Goal: Task Accomplishment & Management: Manage account settings

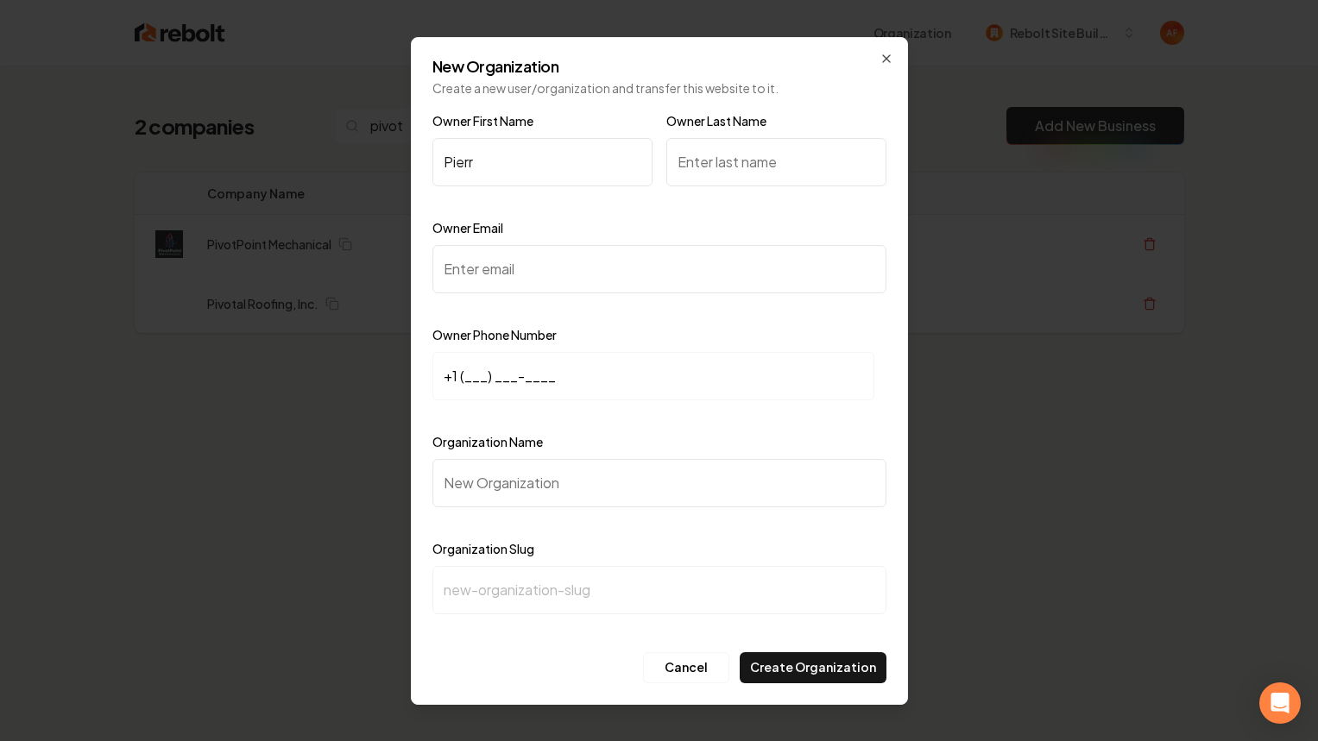
click at [885, 53] on icon "button" at bounding box center [886, 59] width 14 height 14
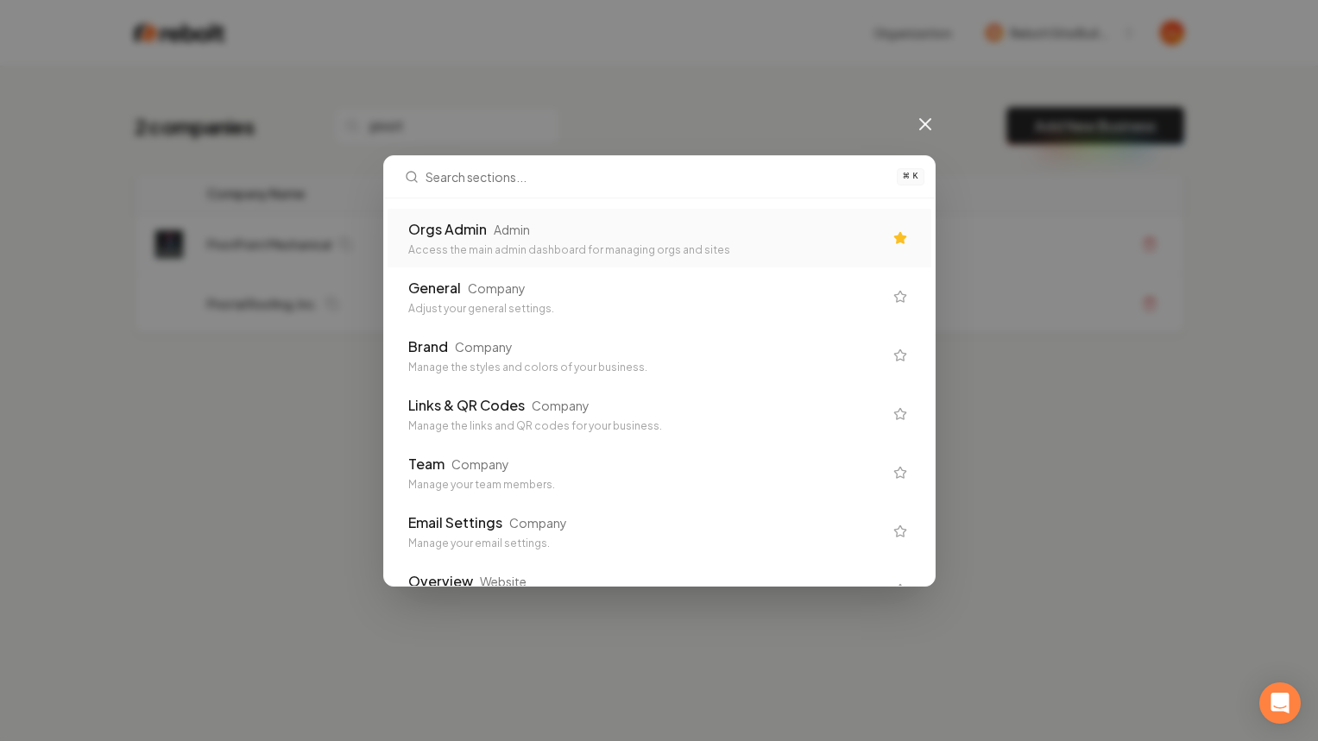
click at [790, 230] on div "Orgs Admin Admin" at bounding box center [645, 229] width 475 height 21
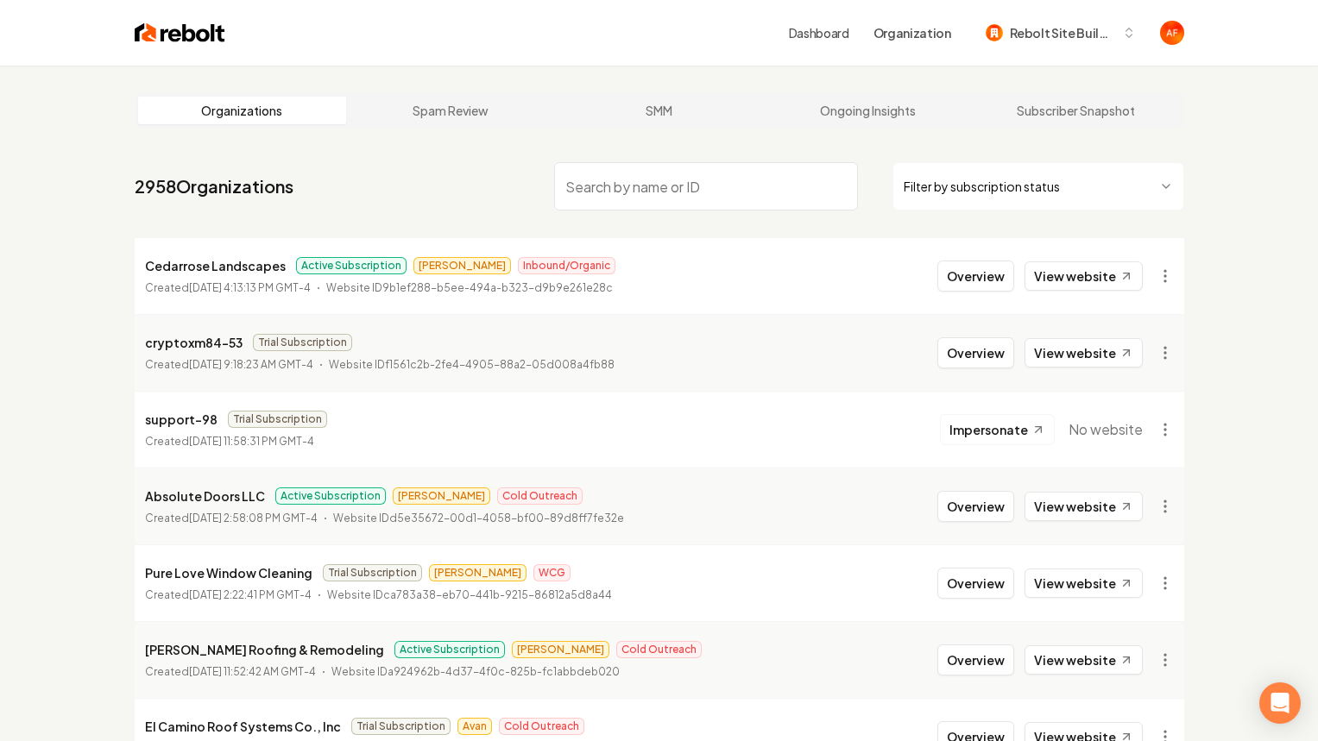
click at [754, 198] on input "search" at bounding box center [706, 186] width 304 height 48
click at [1066, 274] on link "View website" at bounding box center [1083, 275] width 118 height 29
click at [597, 188] on input "search" at bounding box center [706, 186] width 304 height 48
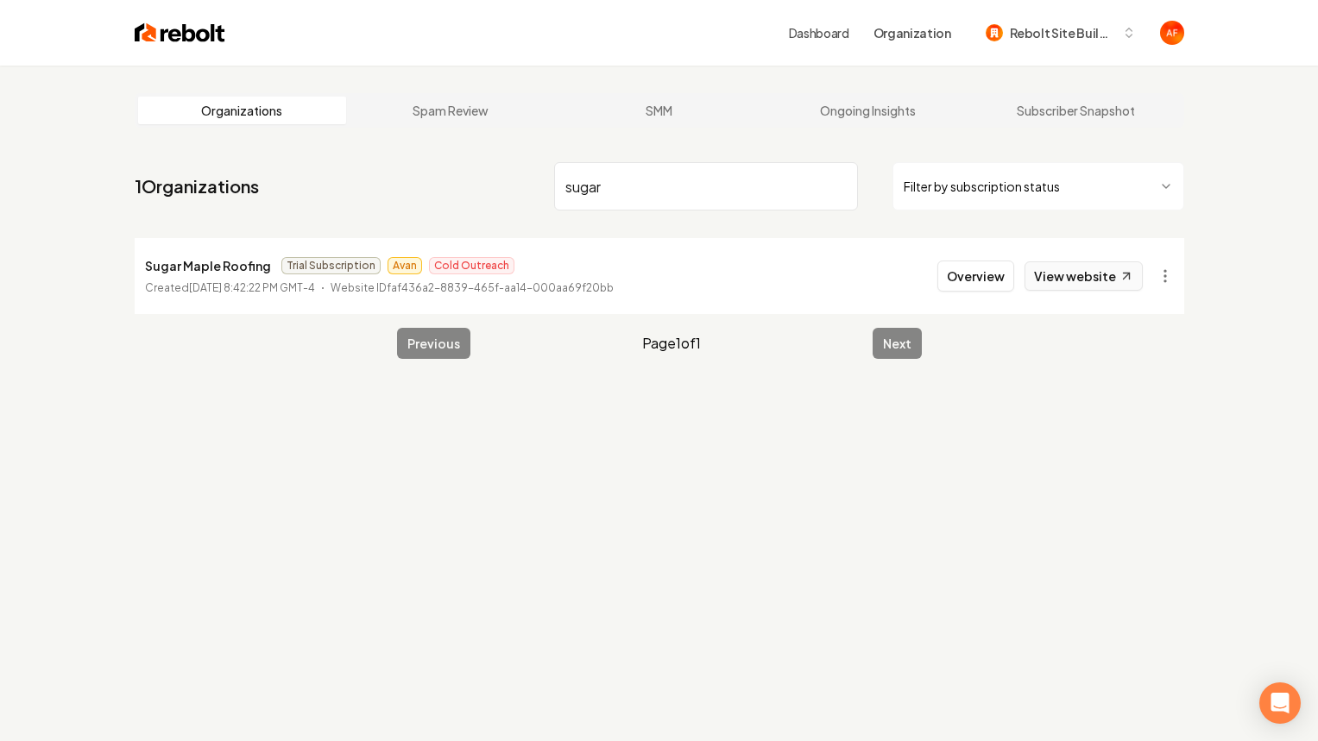
type input "sugar"
click at [1077, 270] on link "View website" at bounding box center [1083, 275] width 118 height 29
click at [957, 273] on button "Overview" at bounding box center [975, 276] width 77 height 31
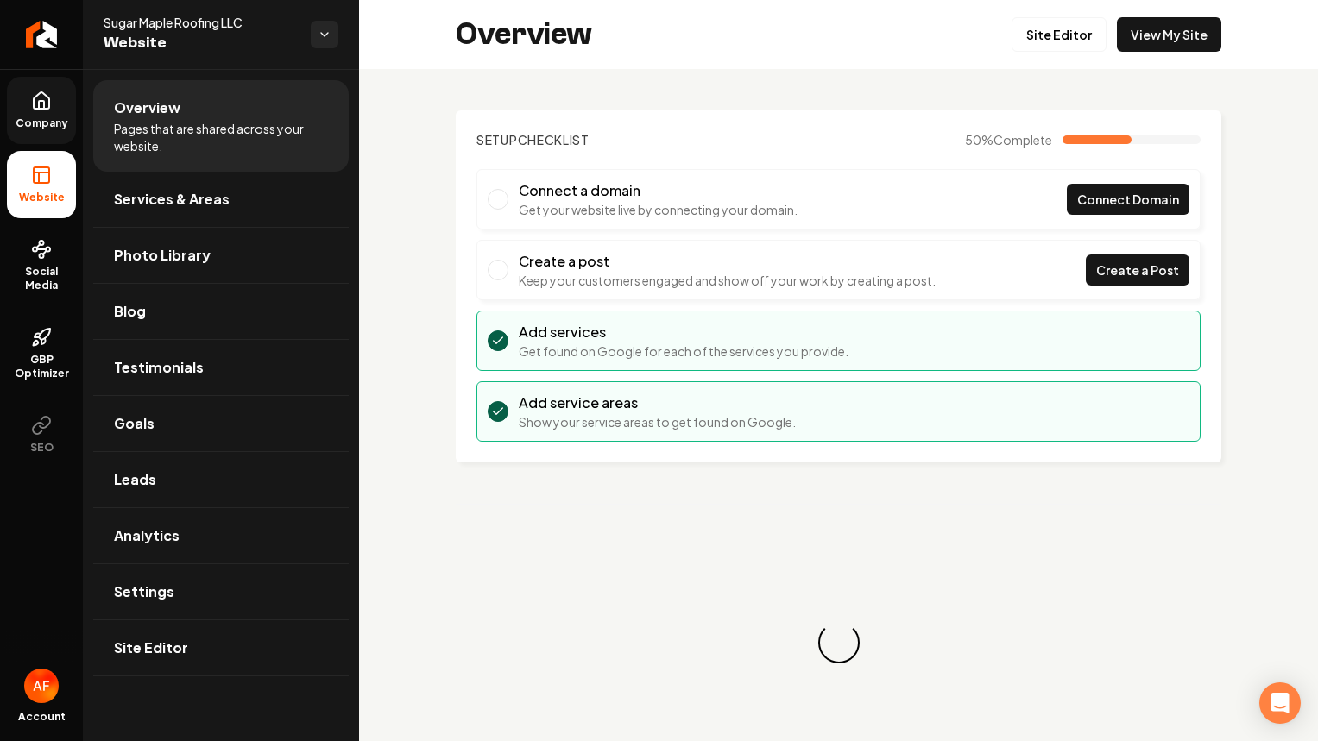
click at [54, 129] on span "Company" at bounding box center [42, 123] width 66 height 14
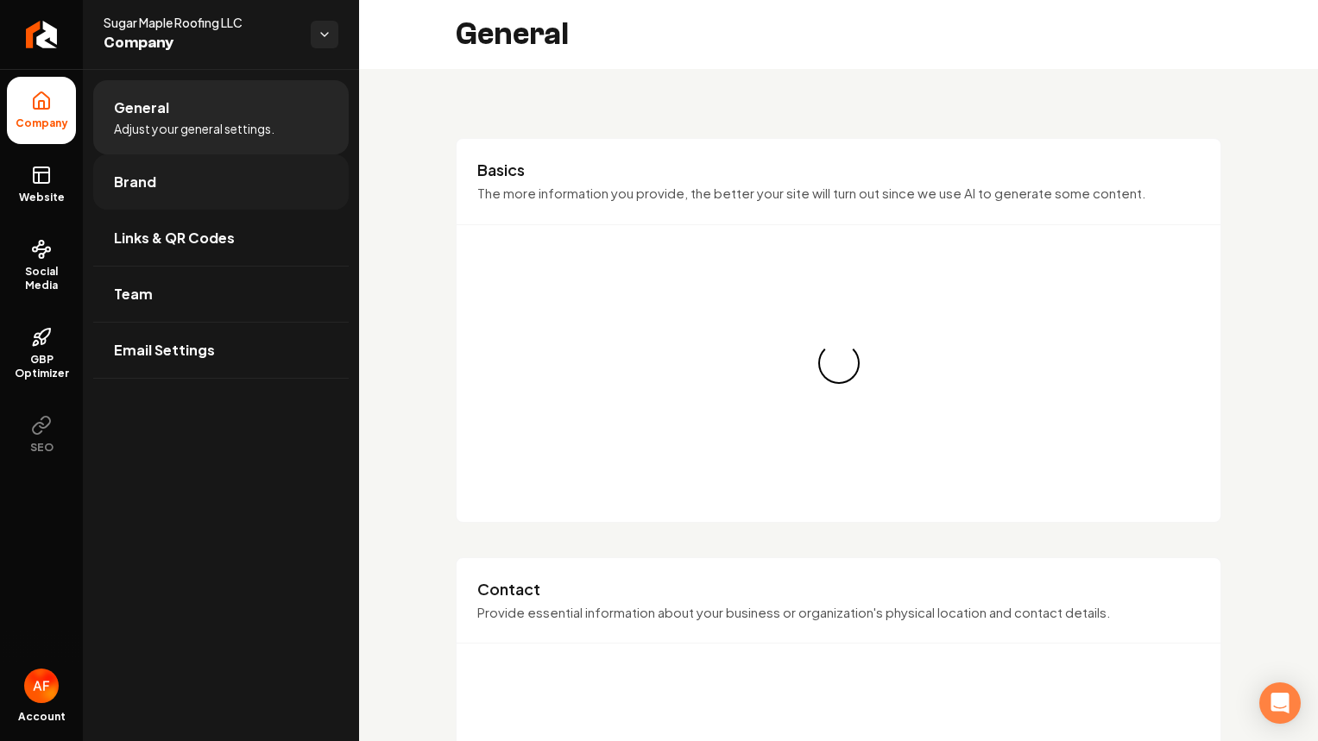
click at [167, 191] on link "Brand" at bounding box center [220, 181] width 255 height 55
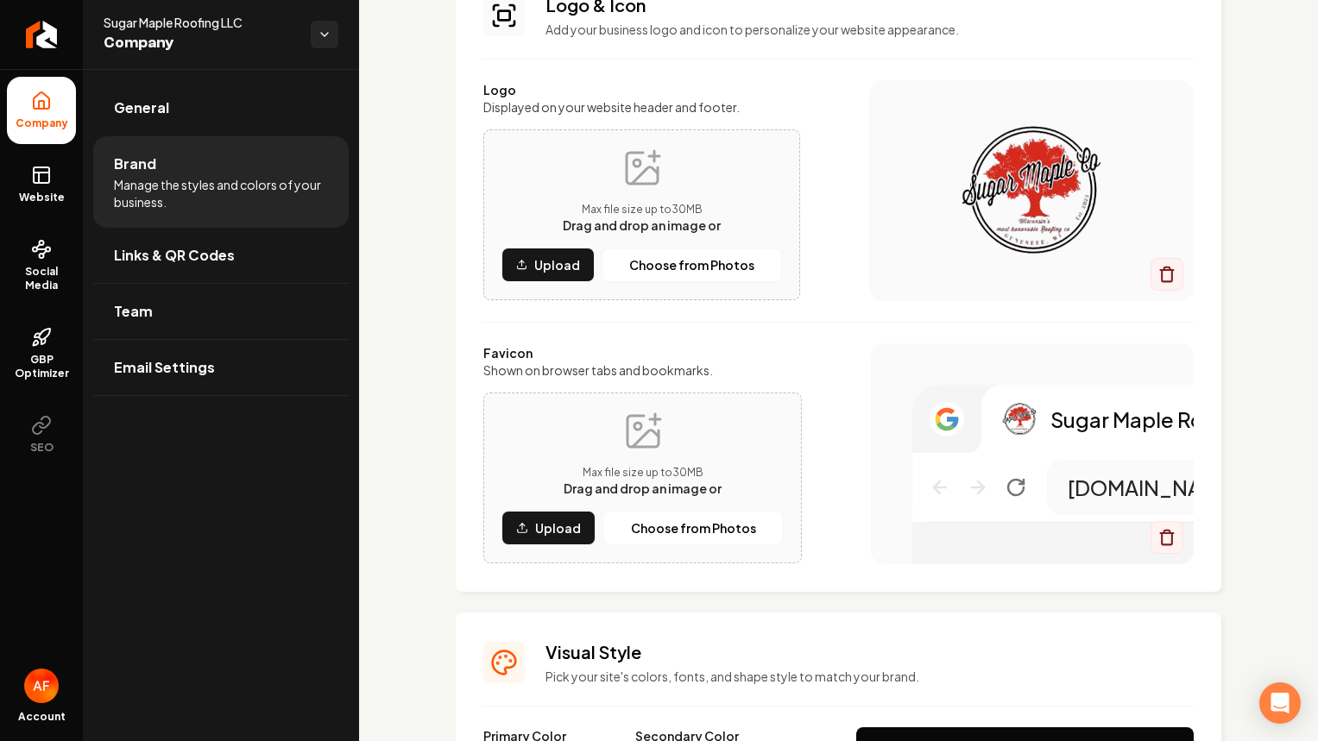
scroll to position [456, 0]
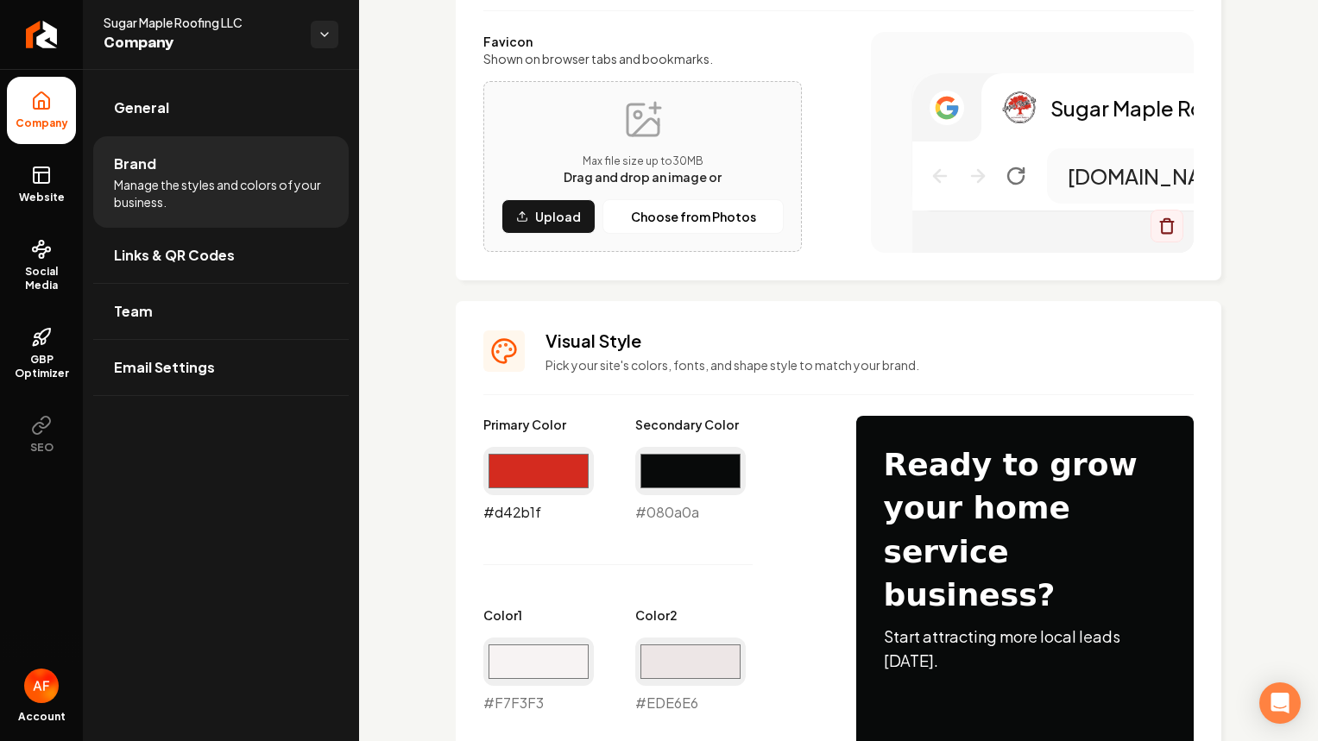
click at [538, 462] on input "#d42b1f" at bounding box center [538, 471] width 110 height 48
type input "#010dbc"
click at [712, 452] on input "#080a0a" at bounding box center [690, 471] width 110 height 48
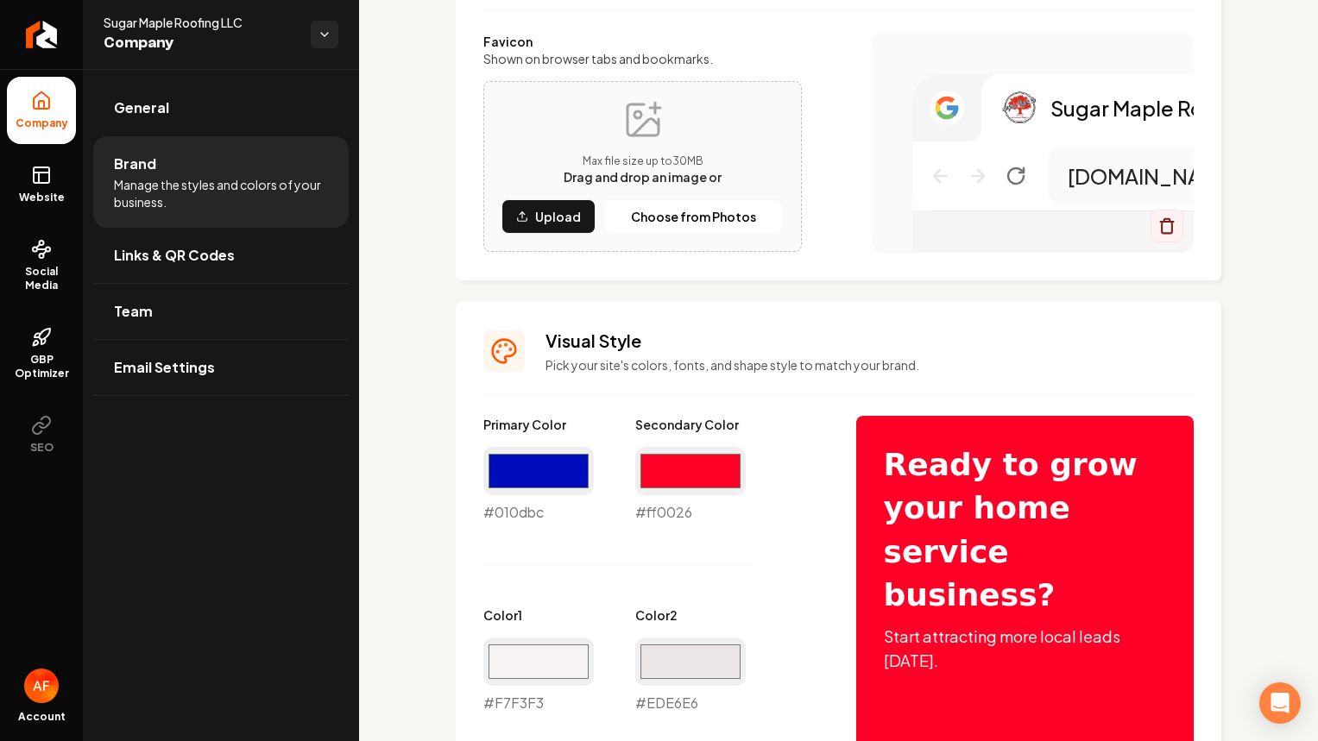
type input "#ff0026"
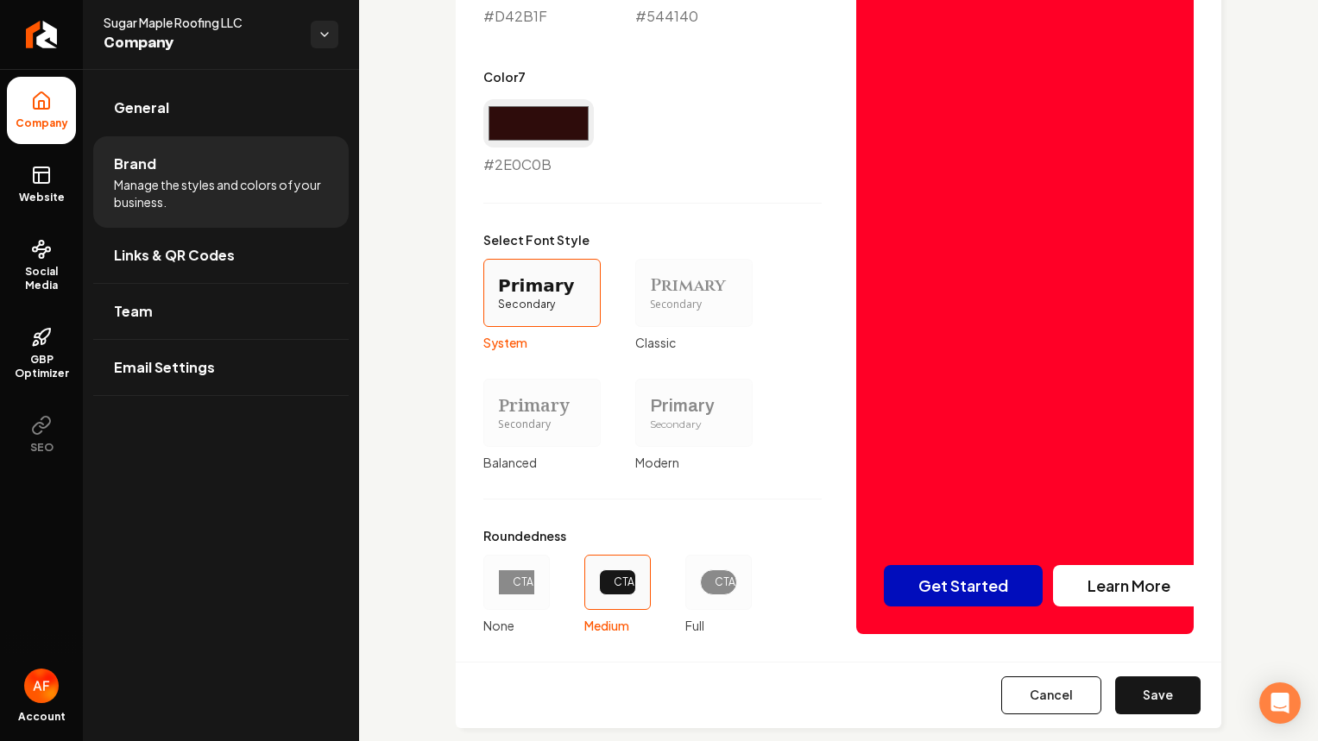
scroll to position [1468, 0]
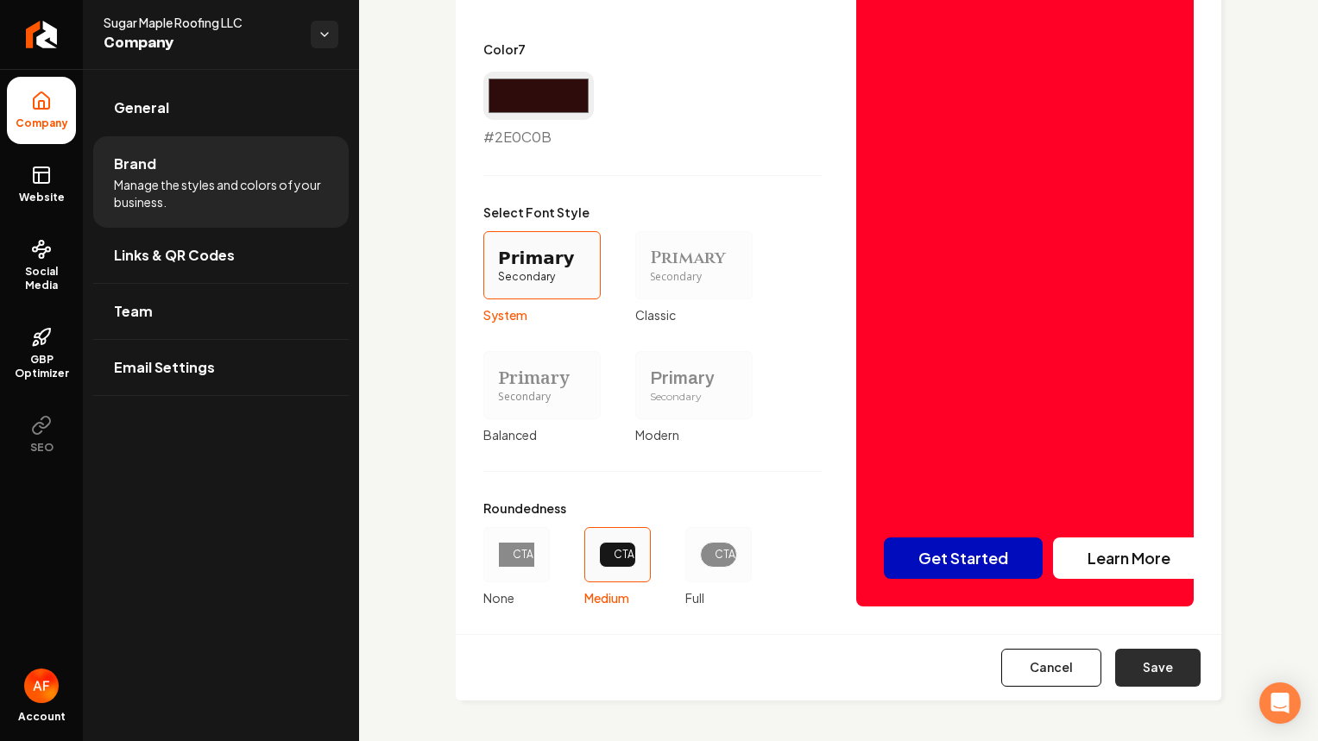
click at [1142, 676] on button "Save" at bounding box center [1157, 668] width 85 height 38
type input "#f7f3f3"
type input "#ede6e6"
type input "#dcd0d0"
type input "#af9392"
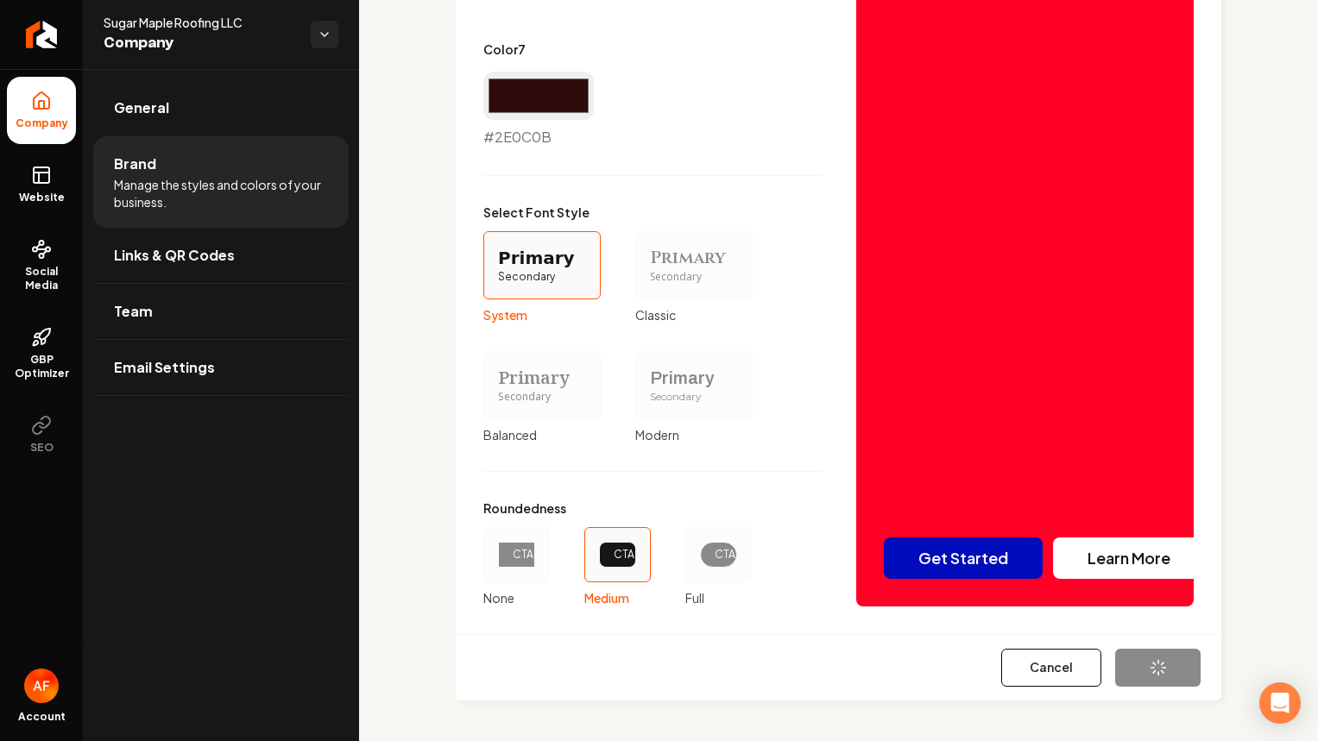
type input "#d42b1f"
type input "#2e0c0b"
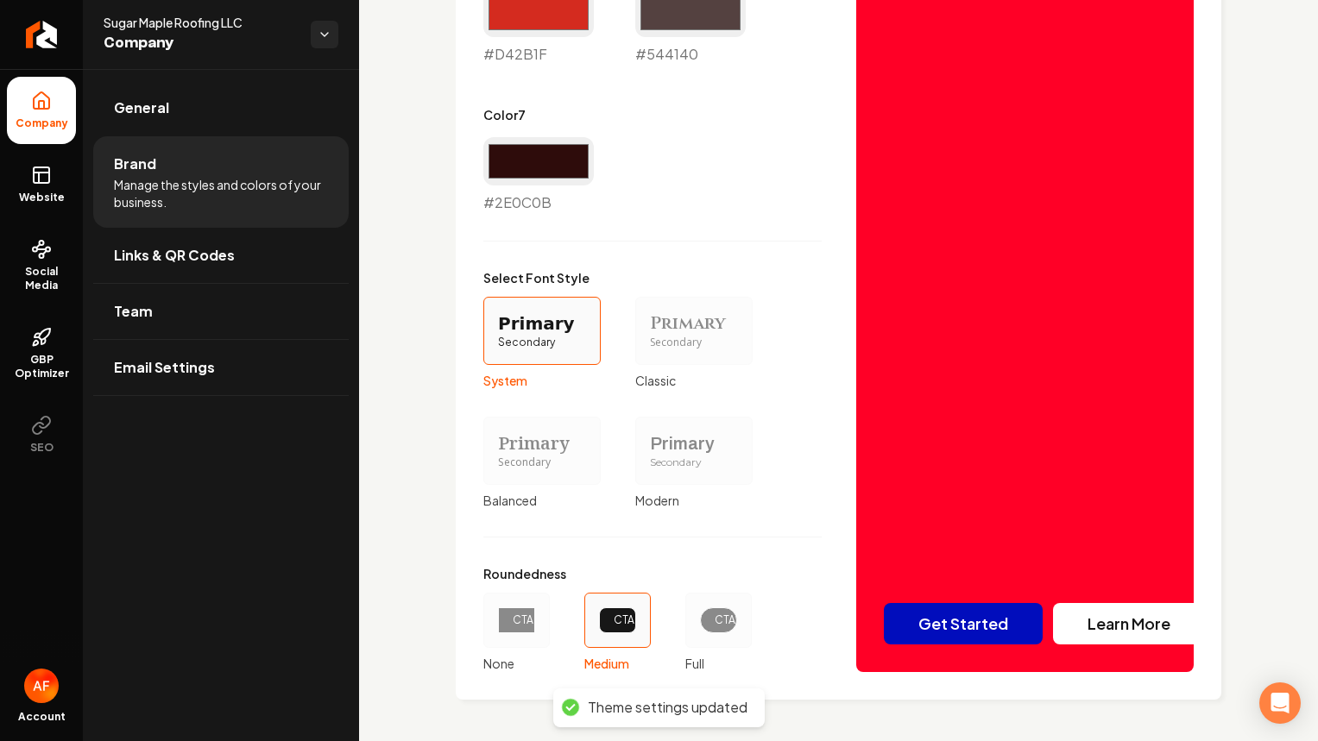
scroll to position [1401, 0]
click at [716, 614] on div "CTA" at bounding box center [718, 621] width 8 height 14
click at [698, 614] on button "CTA Full" at bounding box center [691, 621] width 14 height 14
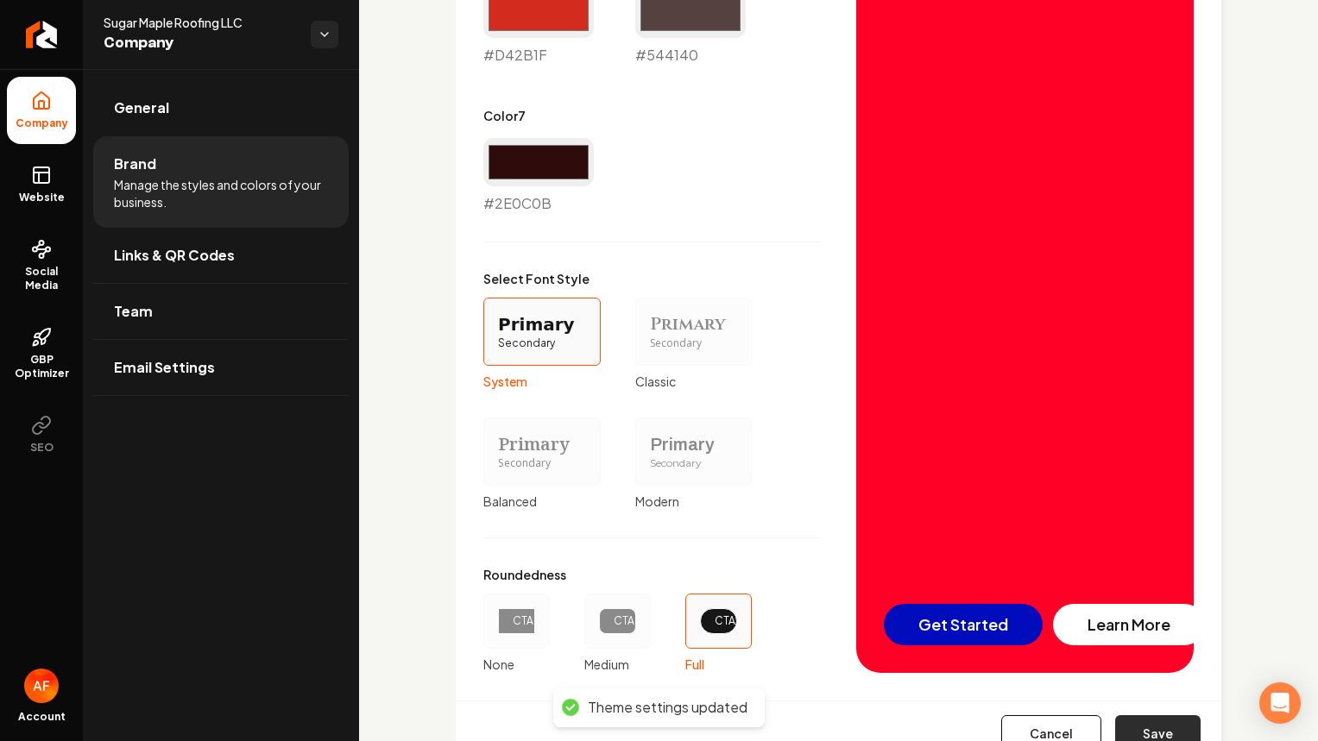
click at [1164, 732] on button "Save" at bounding box center [1157, 734] width 85 height 38
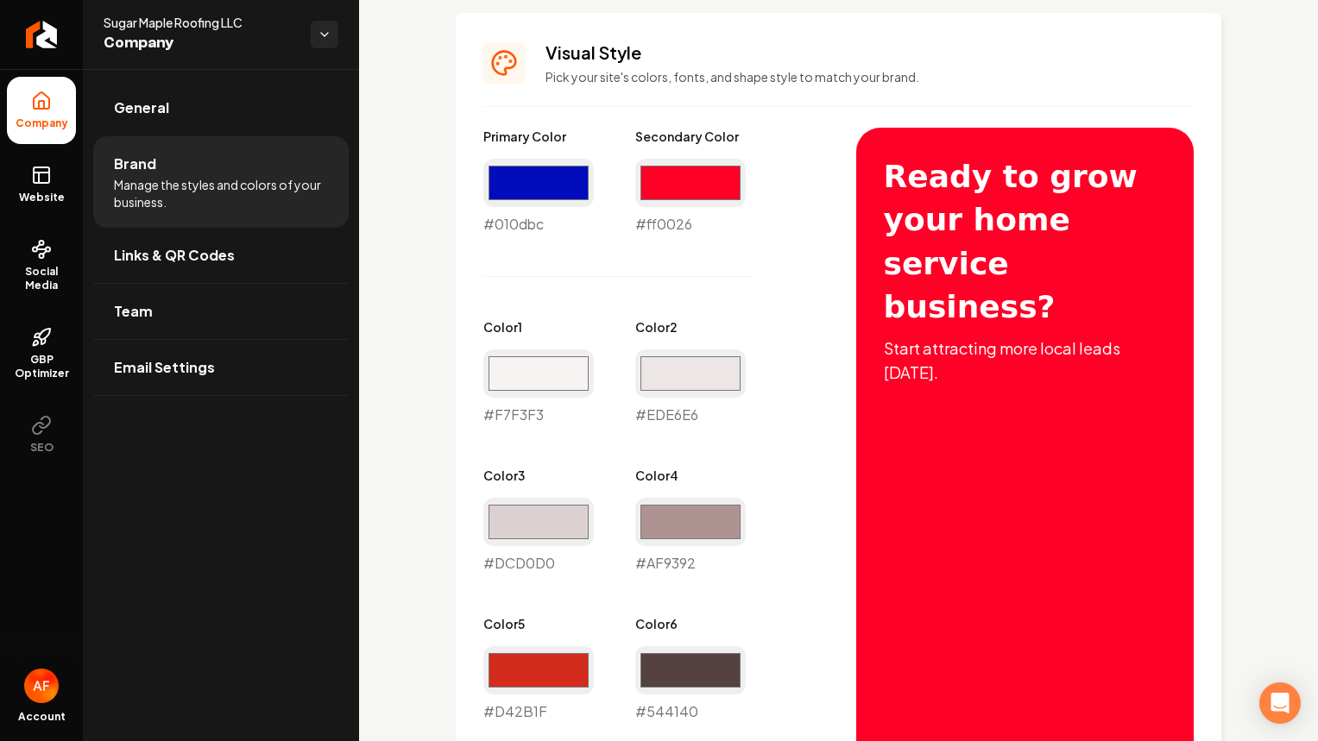
scroll to position [0, 0]
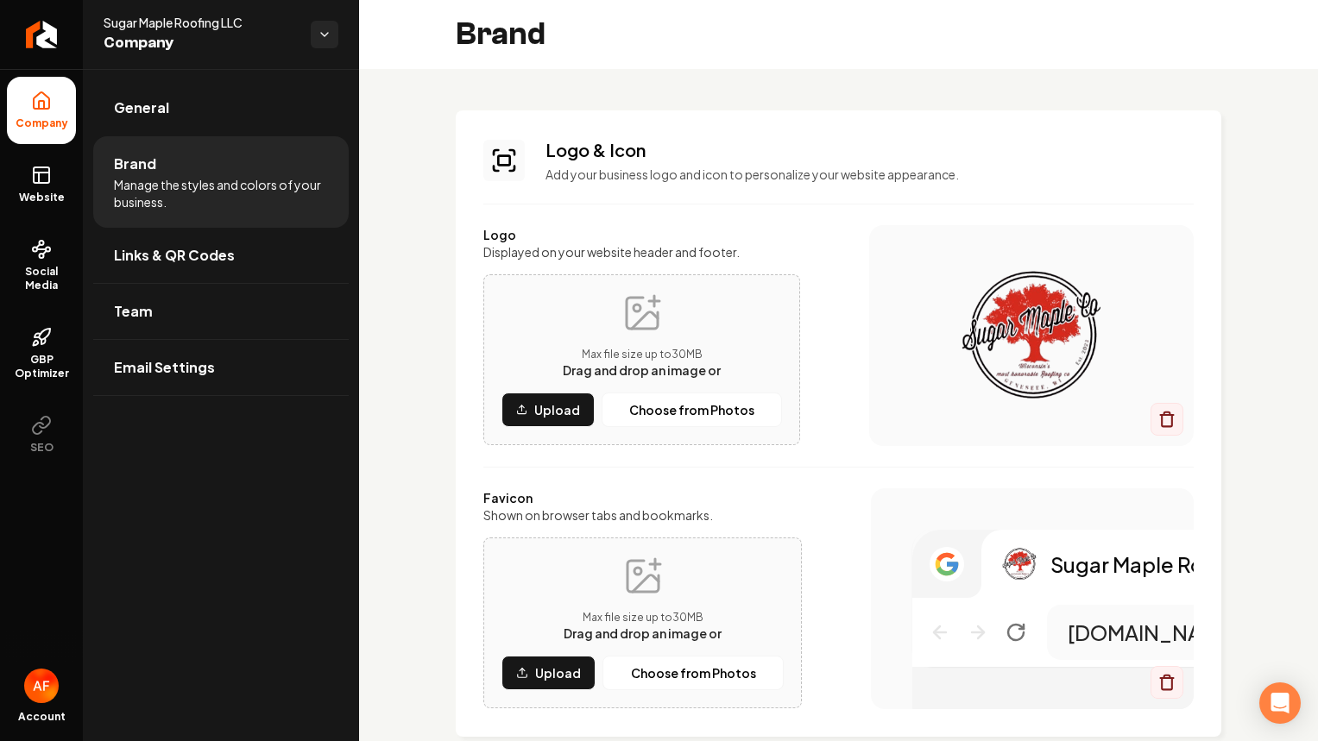
type input "#f7f3f3"
type input "#ede6e6"
type input "#dcd0d0"
type input "#af9392"
type input "#d42b1f"
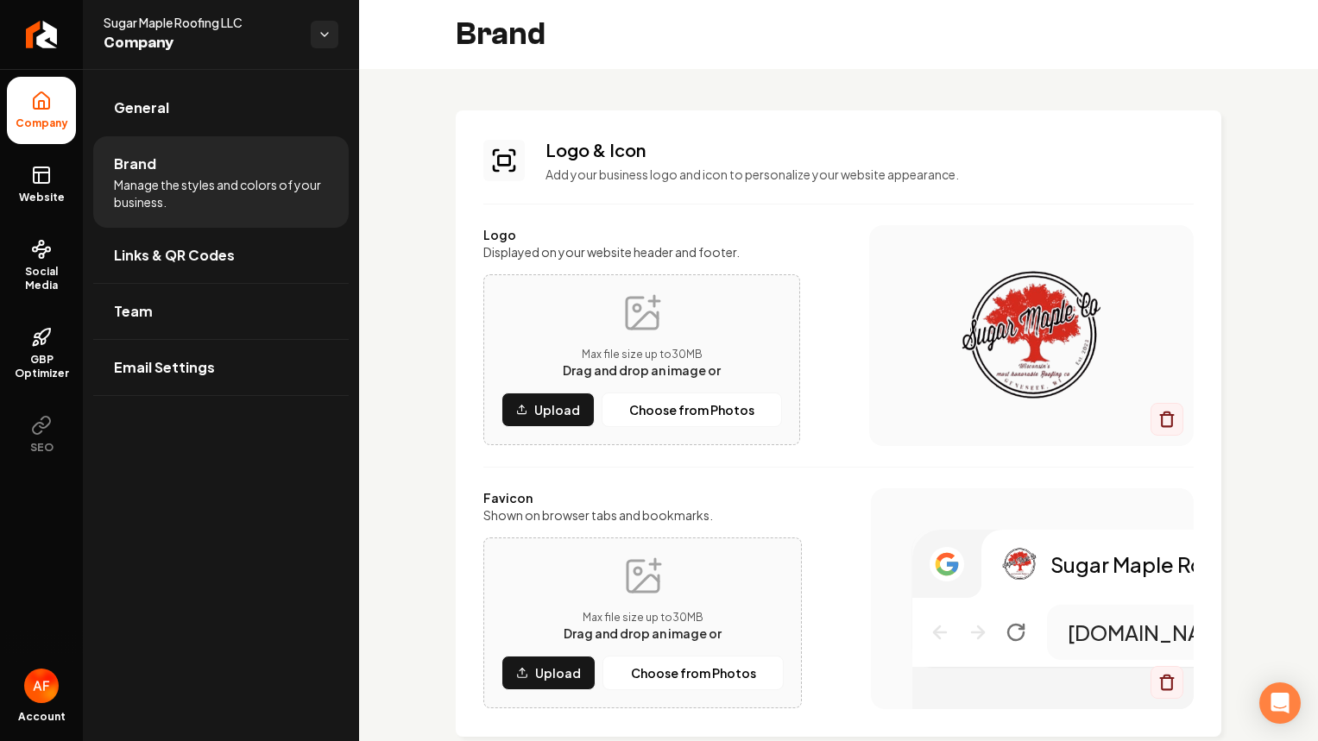
type input "#2e0c0b"
click at [60, 199] on span "Website" at bounding box center [42, 198] width 60 height 14
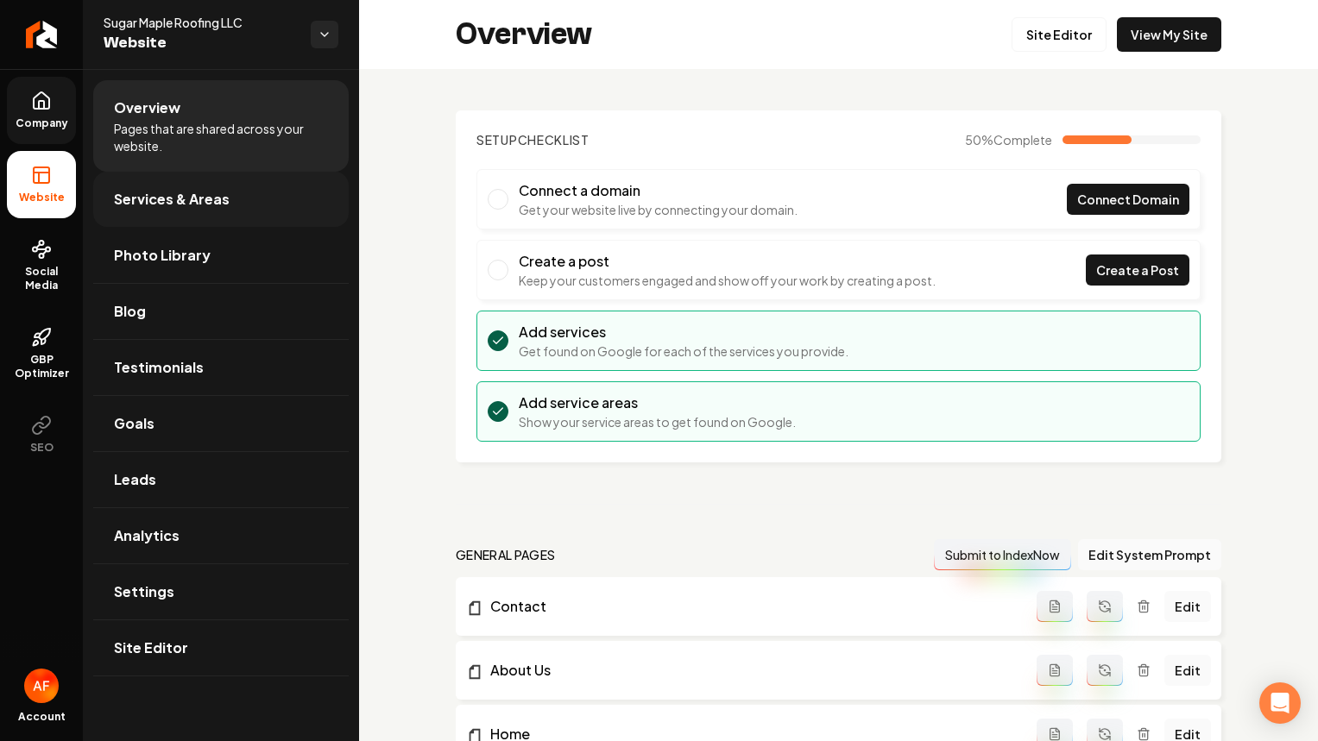
click at [133, 193] on span "Services & Areas" at bounding box center [172, 199] width 116 height 21
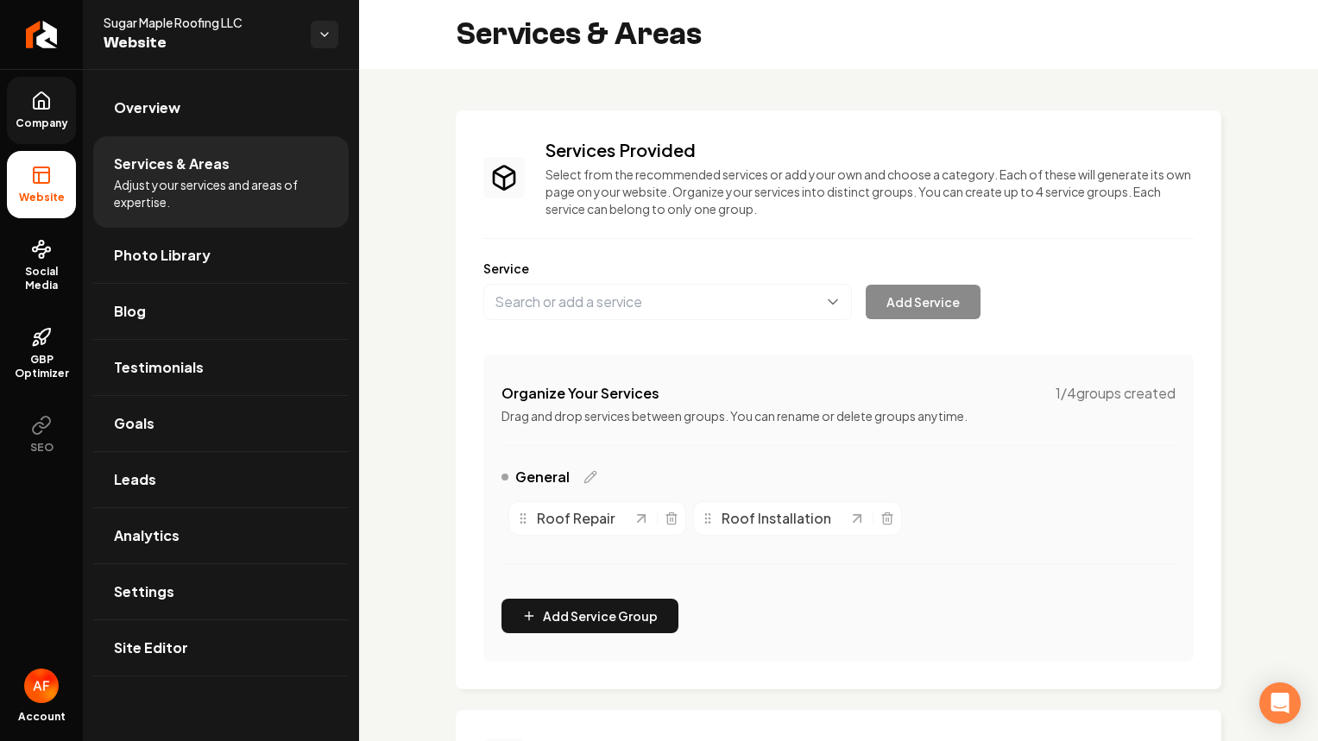
click at [660, 517] on div "Main content area" at bounding box center [655, 518] width 46 height 17
click at [661, 517] on div "Main content area" at bounding box center [655, 518] width 46 height 17
click at [672, 518] on line "Main content area" at bounding box center [672, 519] width 0 height 3
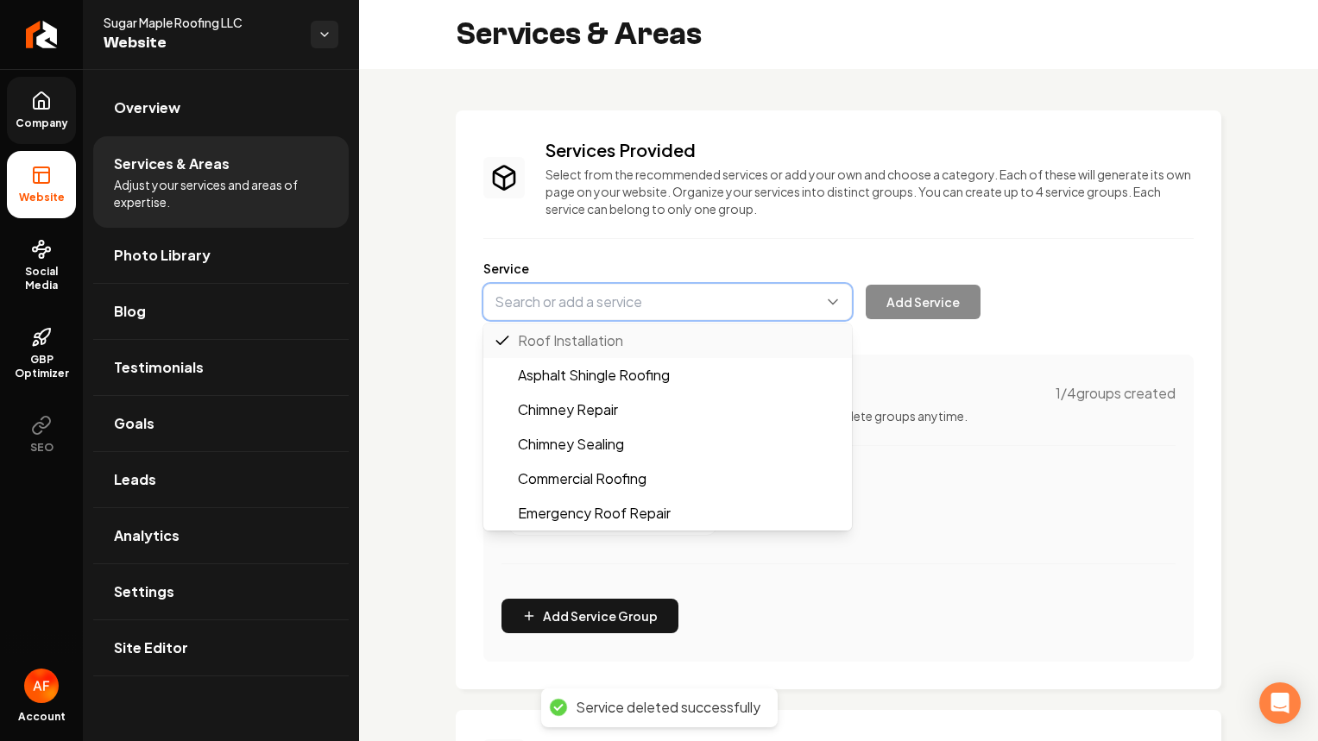
click at [640, 303] on button "Main content area" at bounding box center [667, 302] width 368 height 36
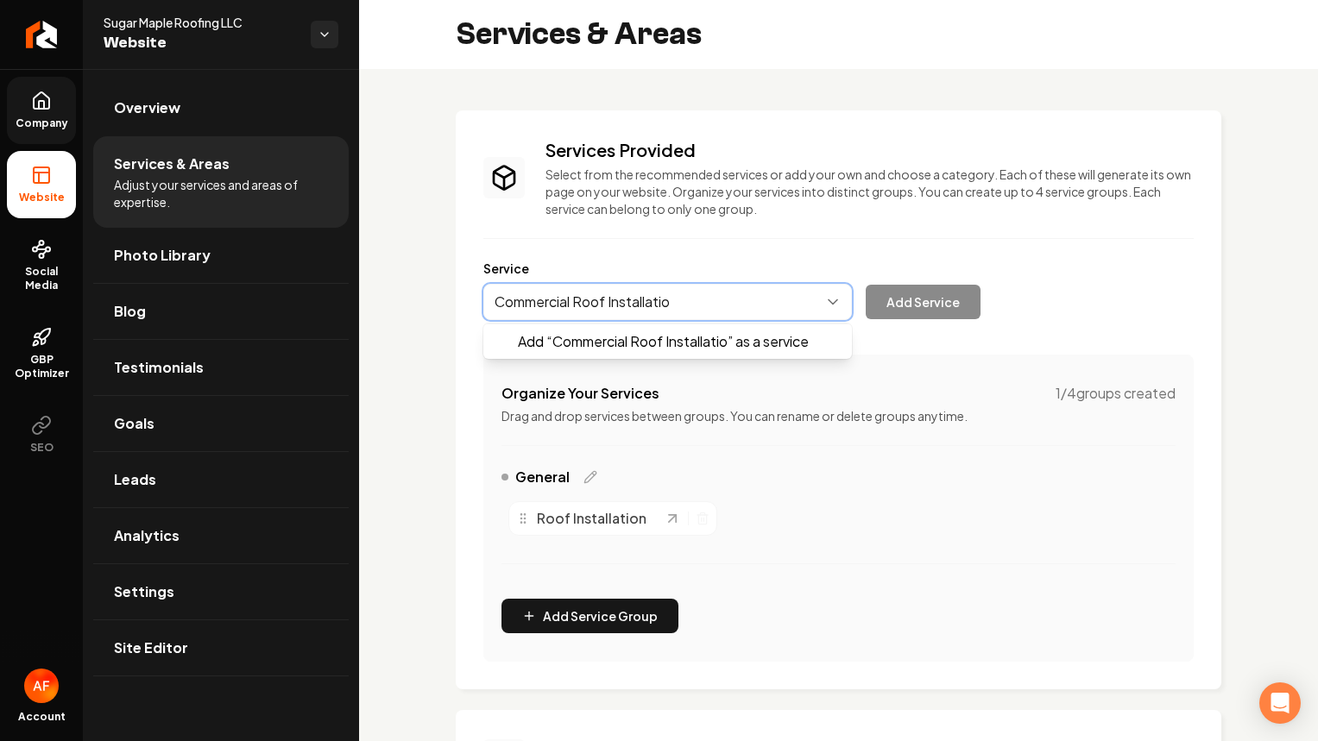
type input "Commercial Roof Installation"
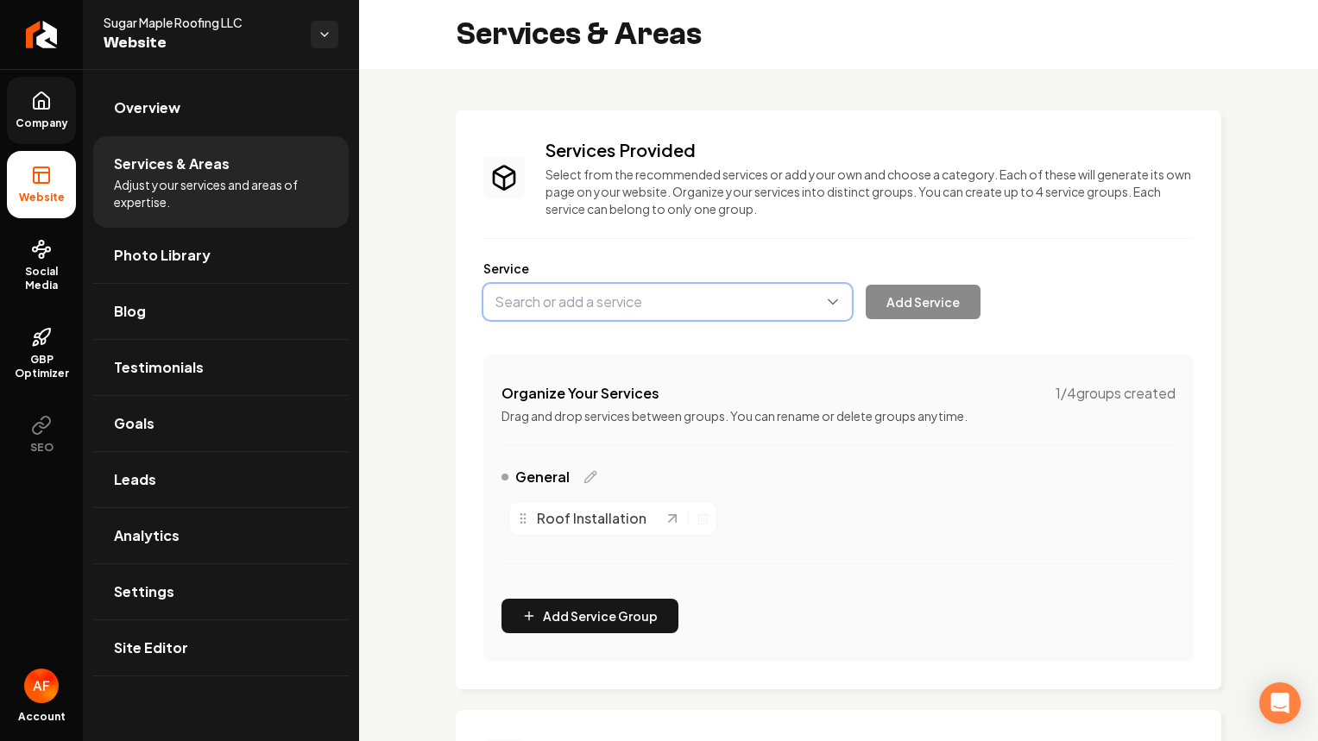
drag, startPoint x: 694, startPoint y: 298, endPoint x: 670, endPoint y: 299, distance: 24.2
click at [670, 298] on button "Main content area" at bounding box center [667, 302] width 368 height 36
click at [788, 289] on button "Main content area" at bounding box center [667, 302] width 368 height 36
type input "Commercial Roof Installation"
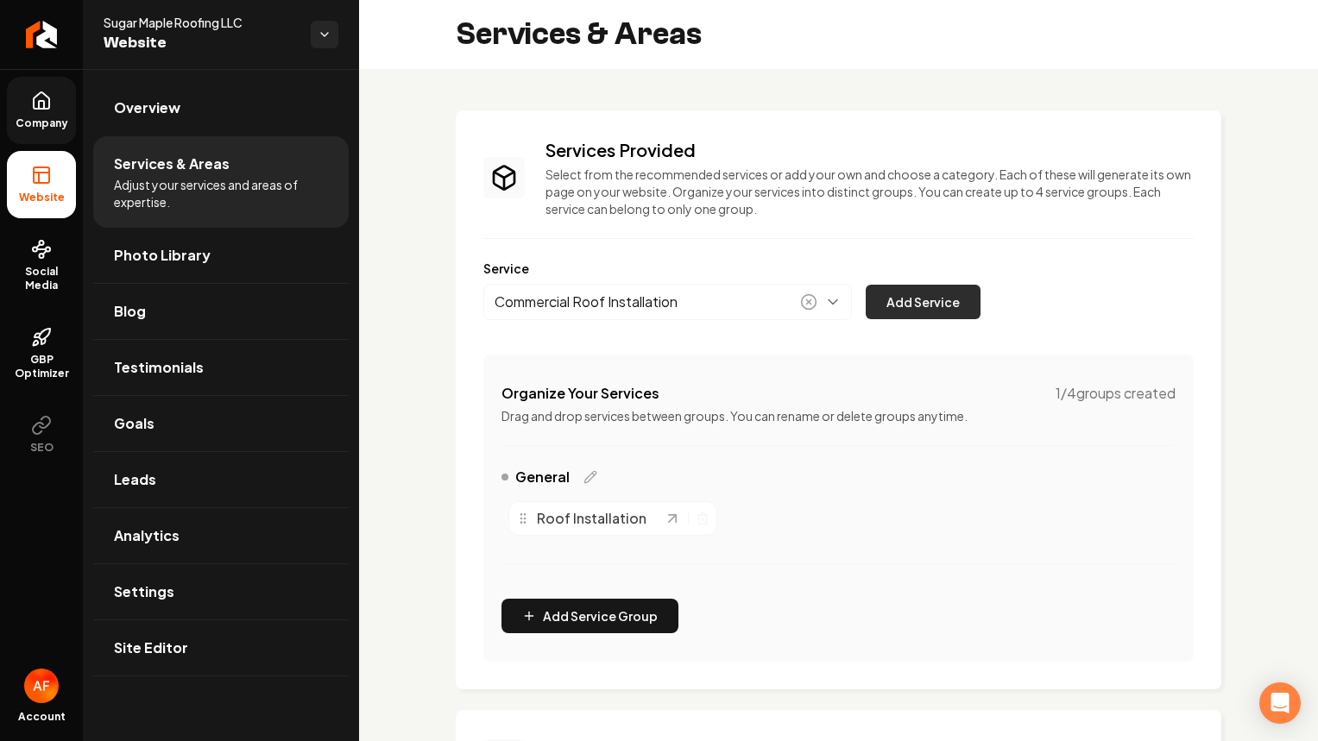
click at [924, 295] on button "Add Service" at bounding box center [922, 302] width 115 height 35
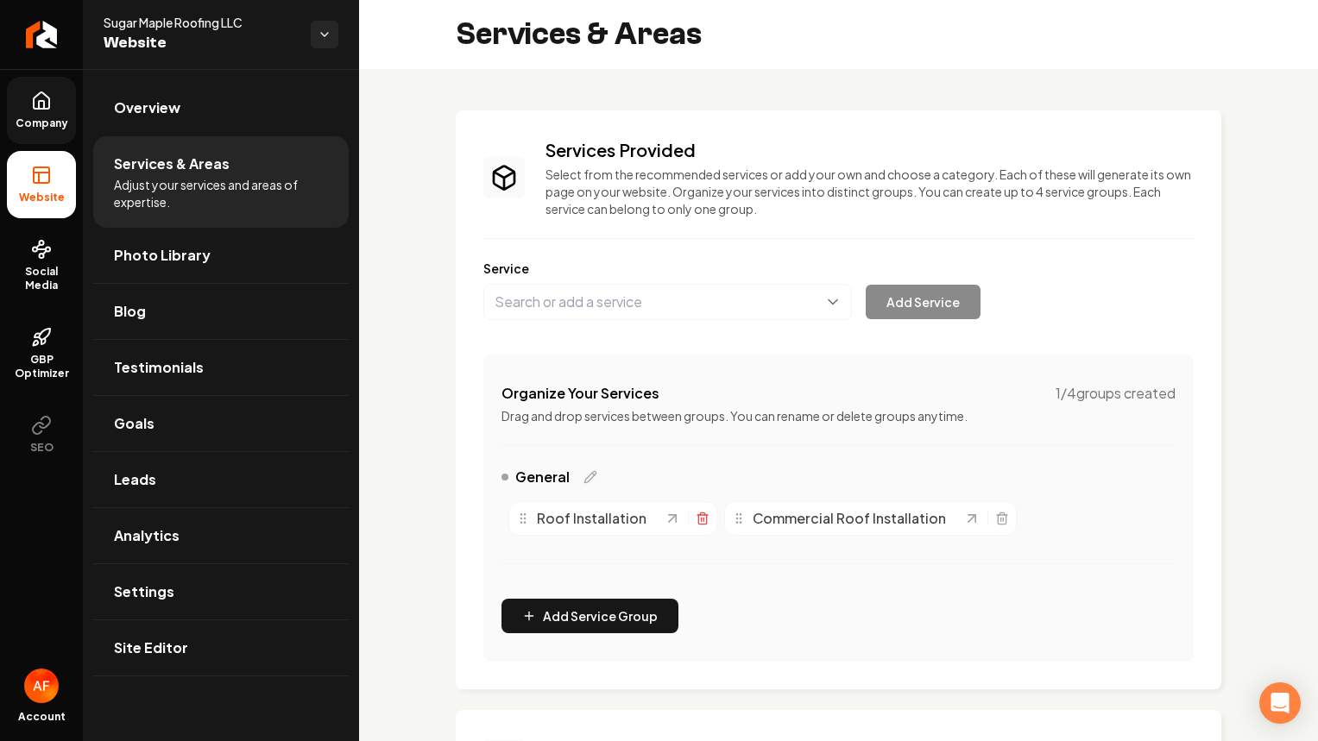
click at [698, 517] on icon "Main content area" at bounding box center [702, 519] width 8 height 9
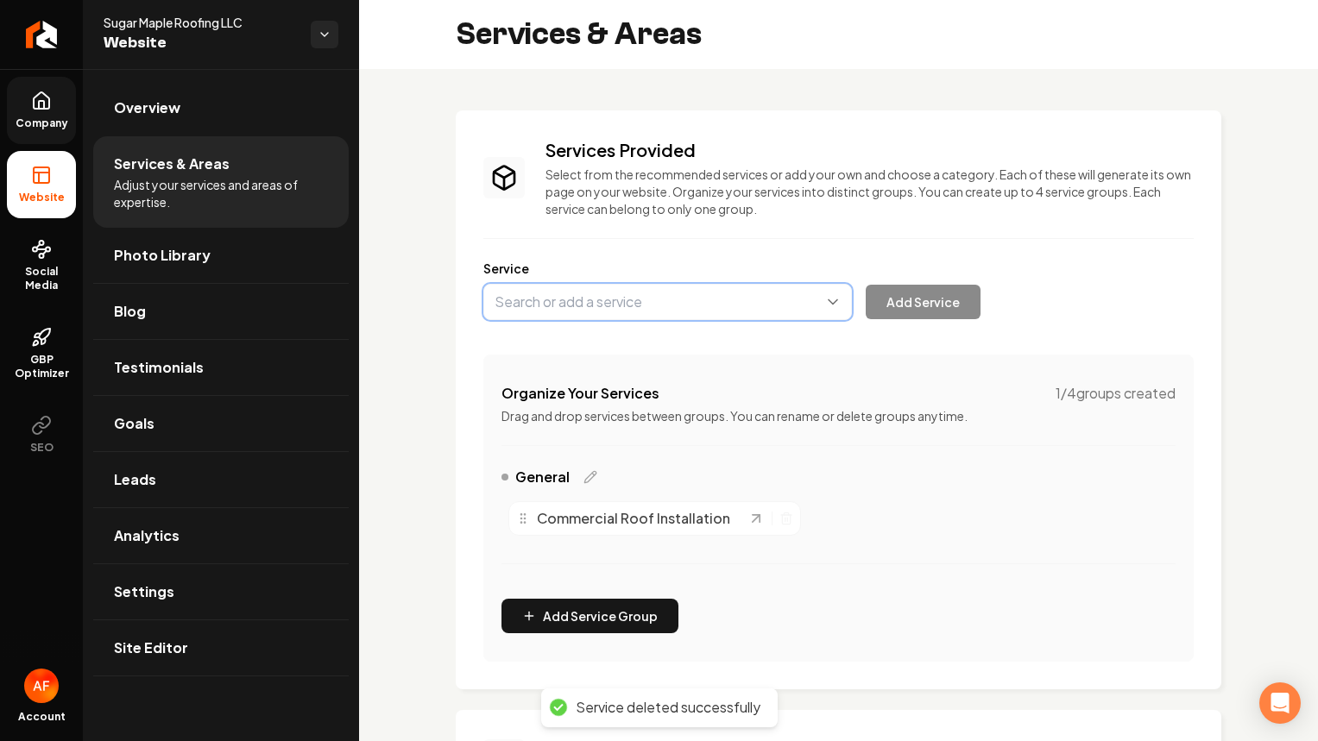
click at [665, 293] on button "Main content area" at bounding box center [667, 302] width 368 height 36
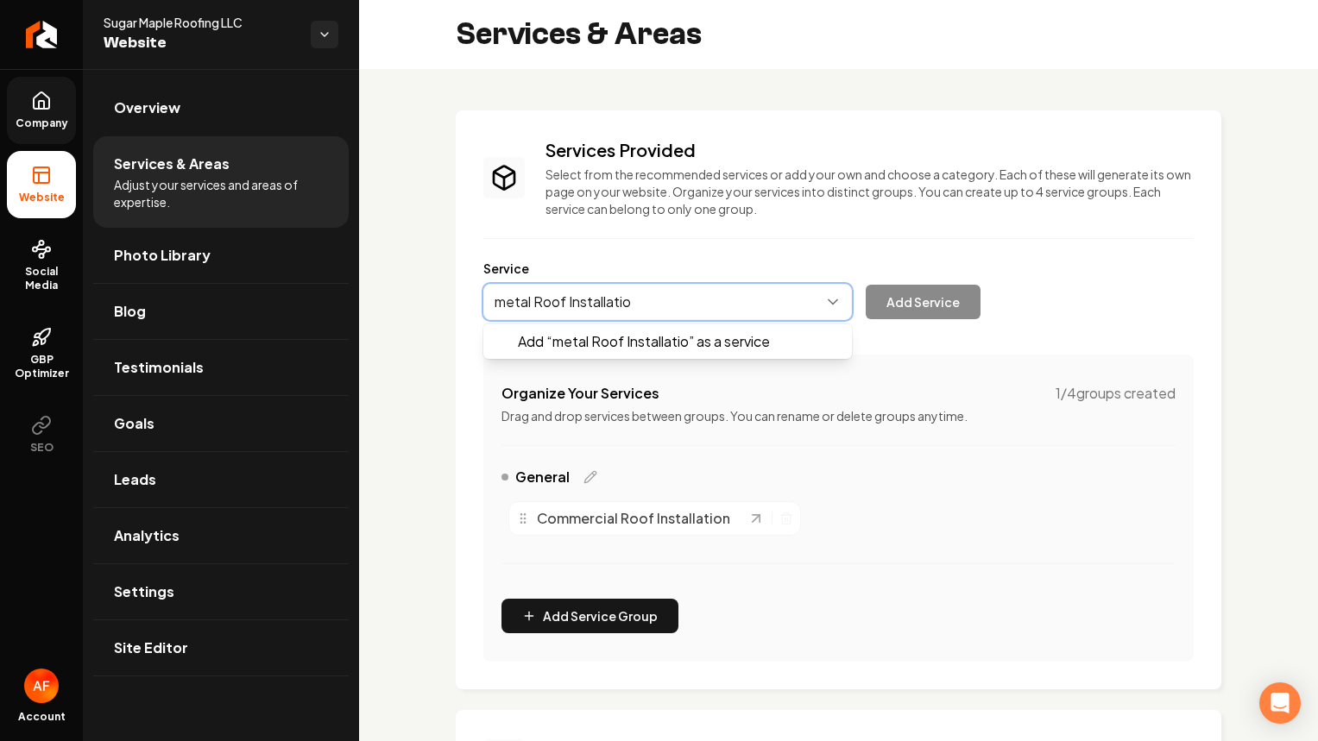
type input "metal Roof Installation"
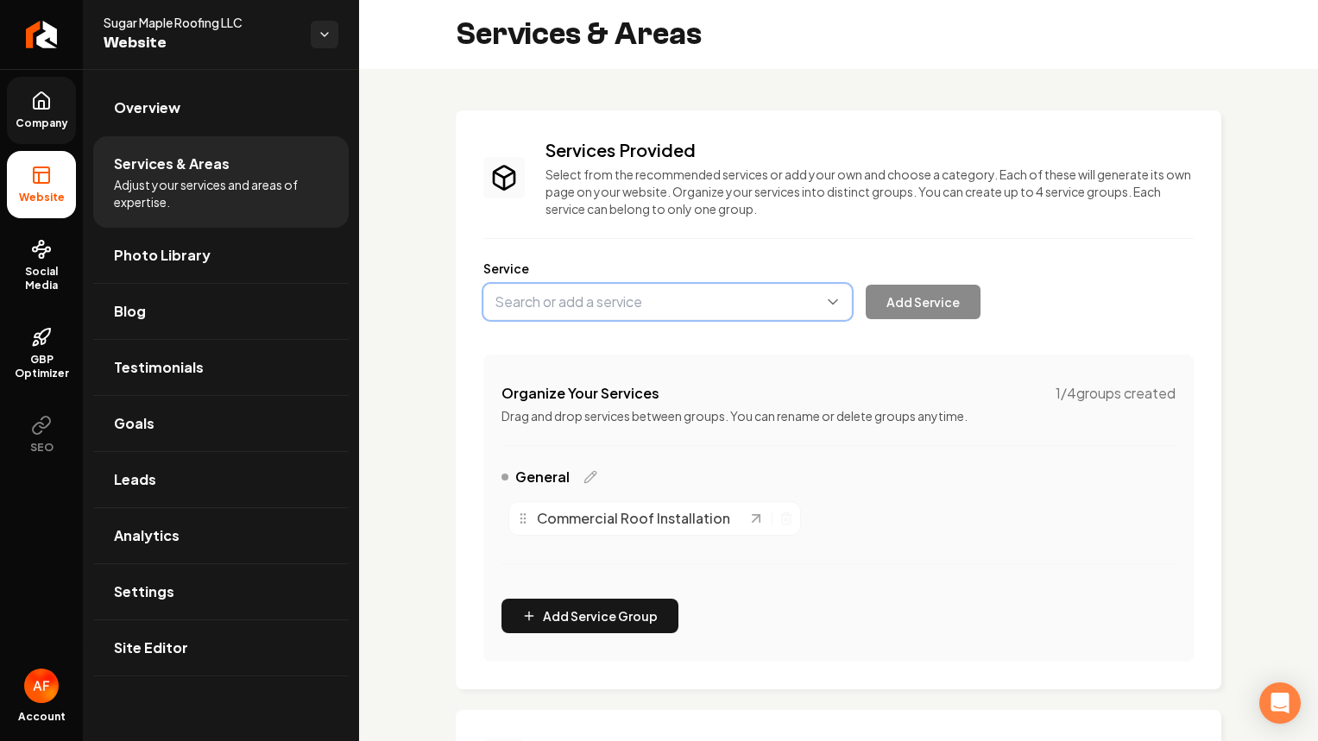
click at [505, 305] on button "Main content area" at bounding box center [667, 302] width 368 height 36
type input "m"
click at [542, 274] on div "Service Add Service" at bounding box center [838, 290] width 710 height 60
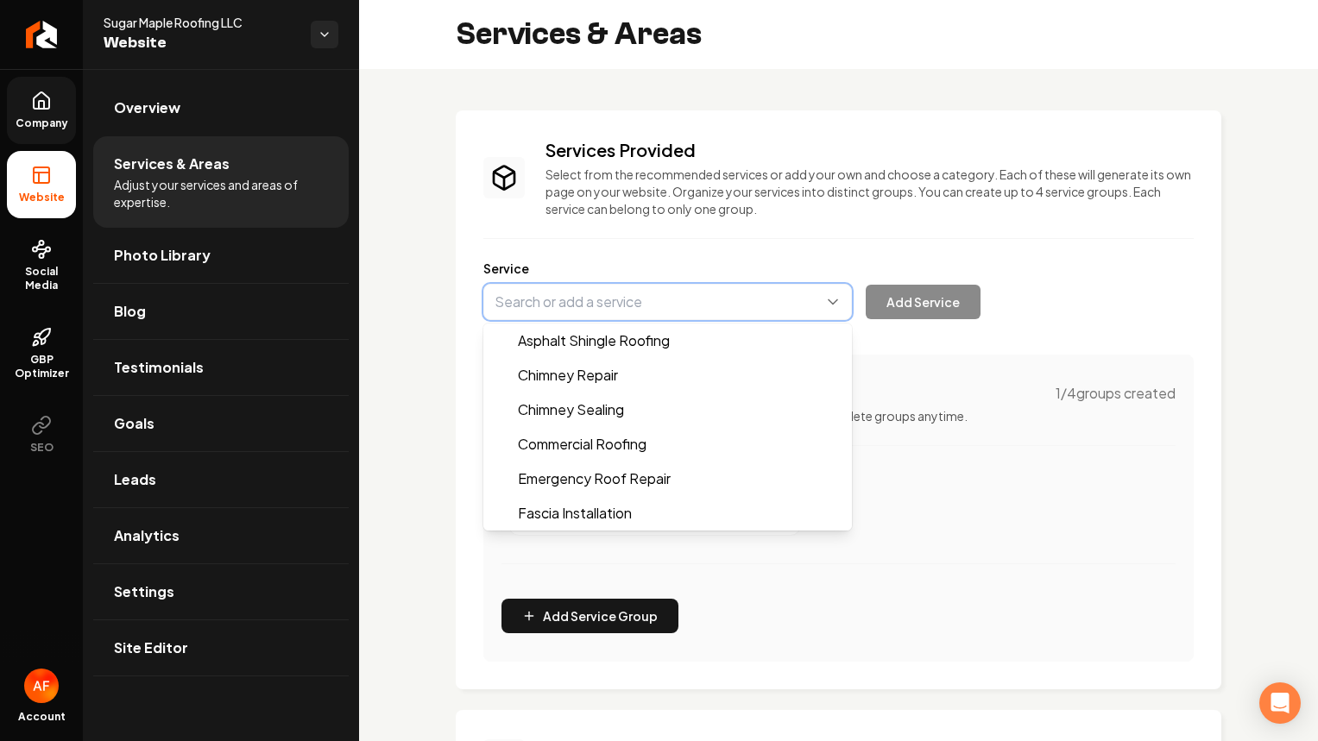
click at [545, 311] on button "Main content area" at bounding box center [667, 302] width 368 height 36
type input "m"
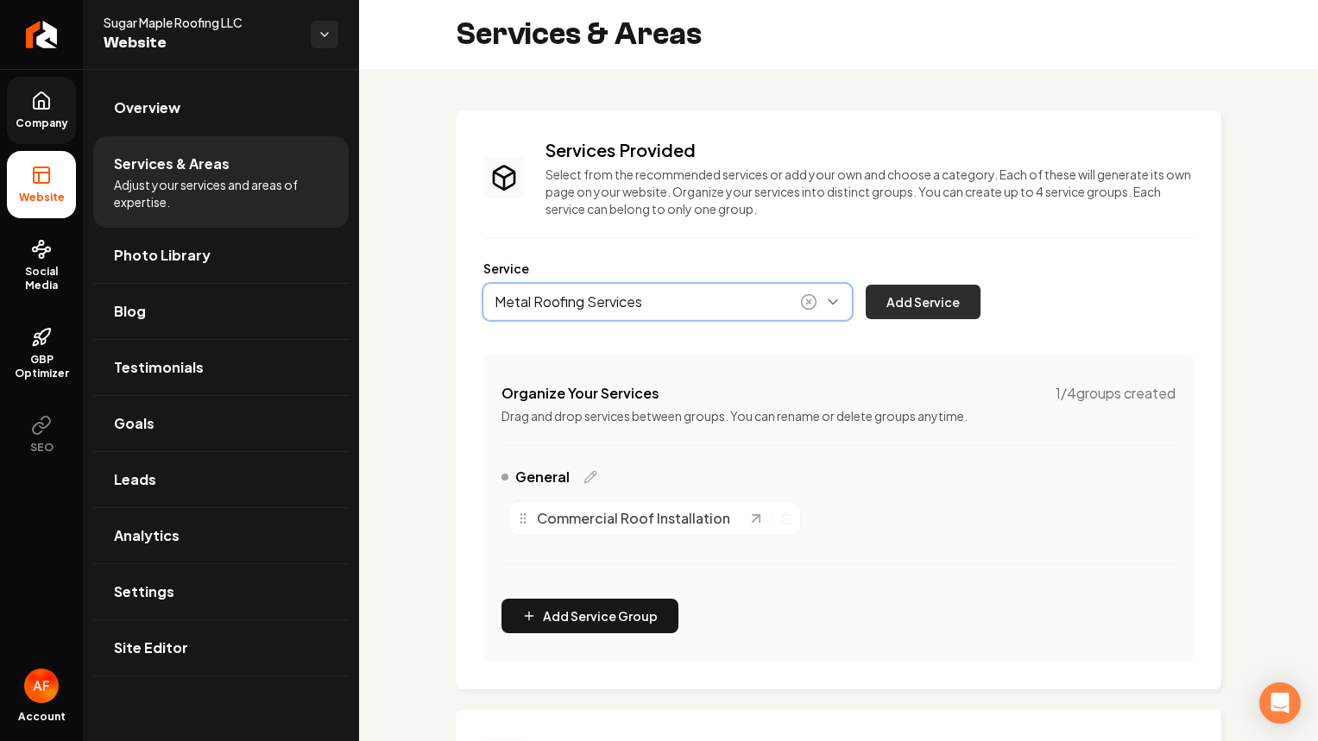
type input "Metal Roofing Services"
click at [958, 286] on button "Add Service" at bounding box center [922, 302] width 115 height 35
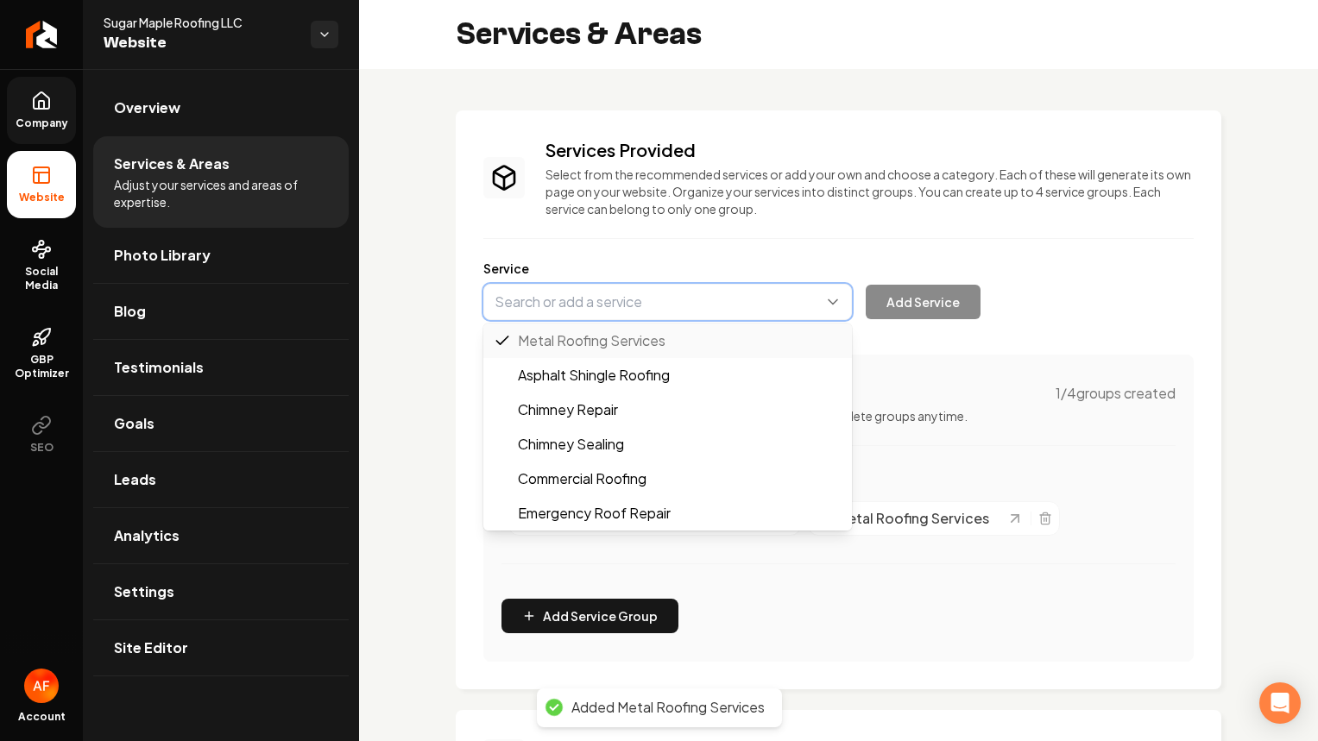
click at [790, 305] on button "Main content area" at bounding box center [667, 302] width 368 height 36
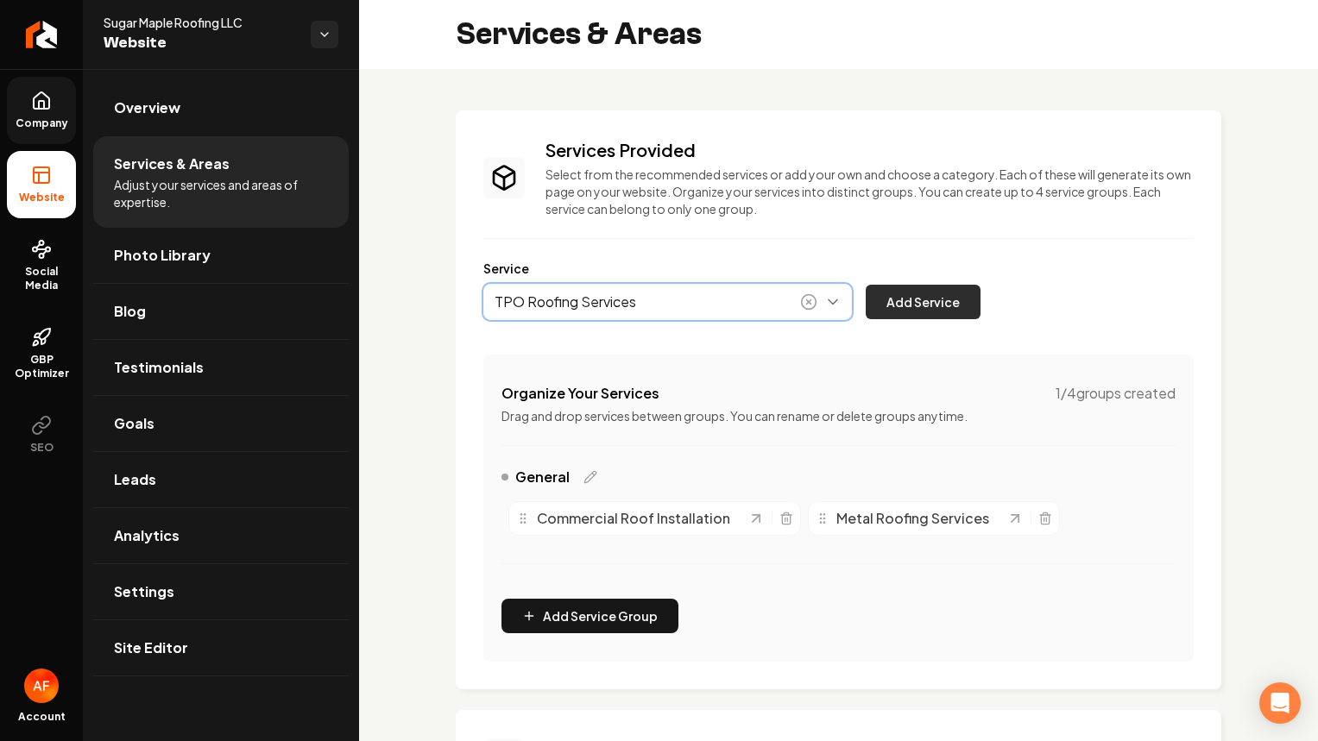
type input "TPO Roofing Services"
click at [937, 304] on button "Add Service" at bounding box center [922, 302] width 115 height 35
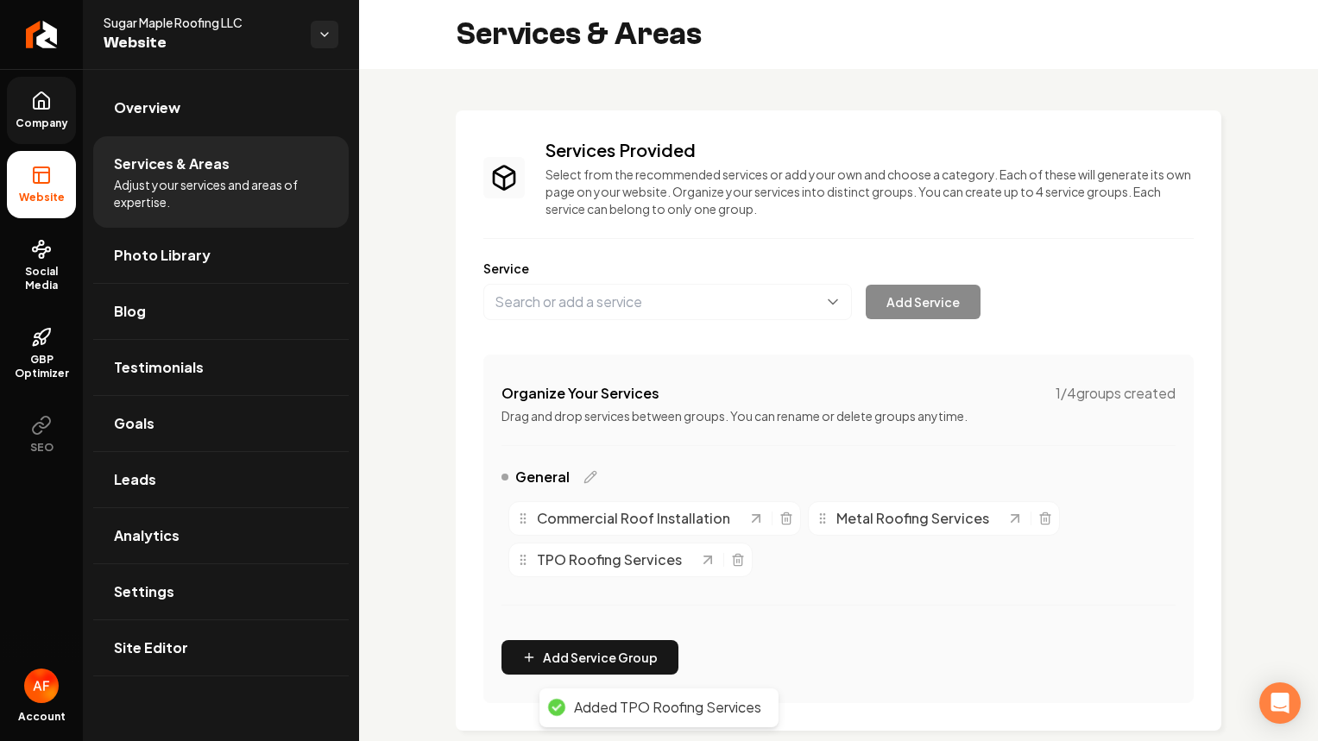
click at [27, 100] on link "Company" at bounding box center [41, 110] width 69 height 67
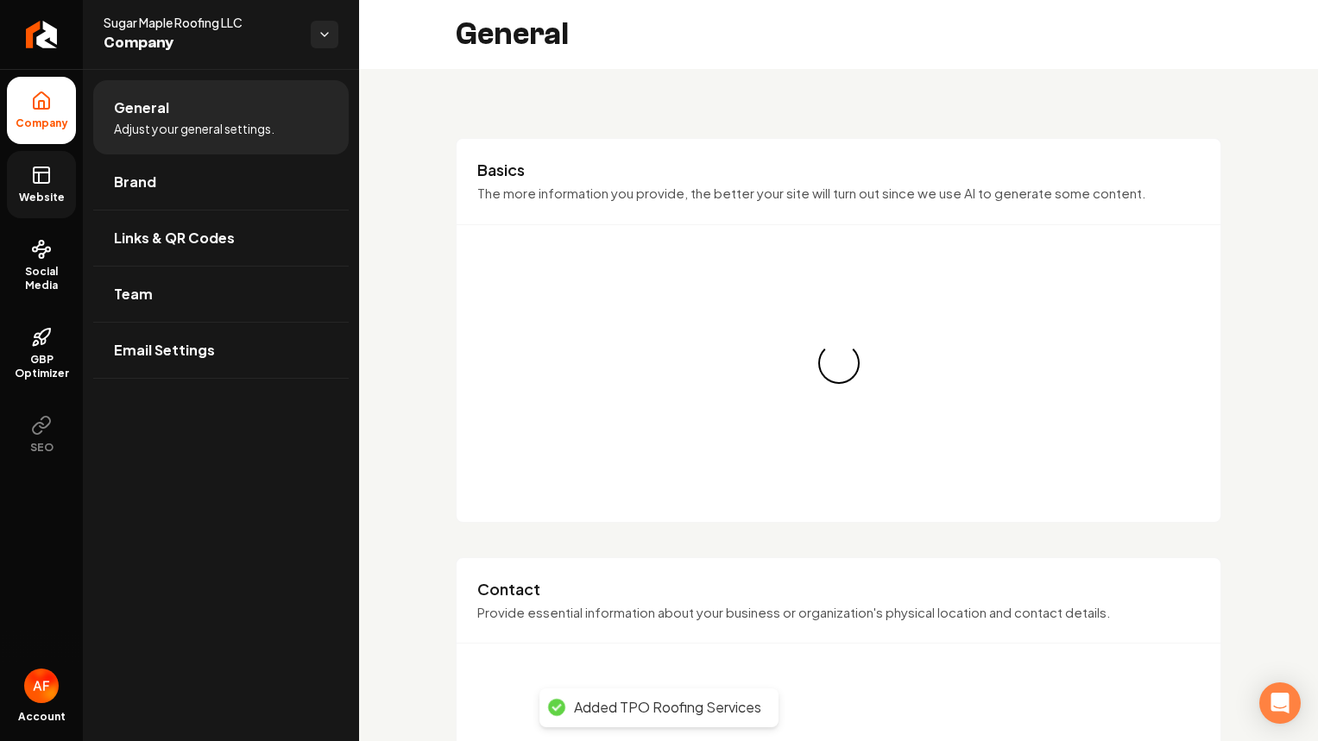
click at [36, 156] on link "Website" at bounding box center [41, 184] width 69 height 67
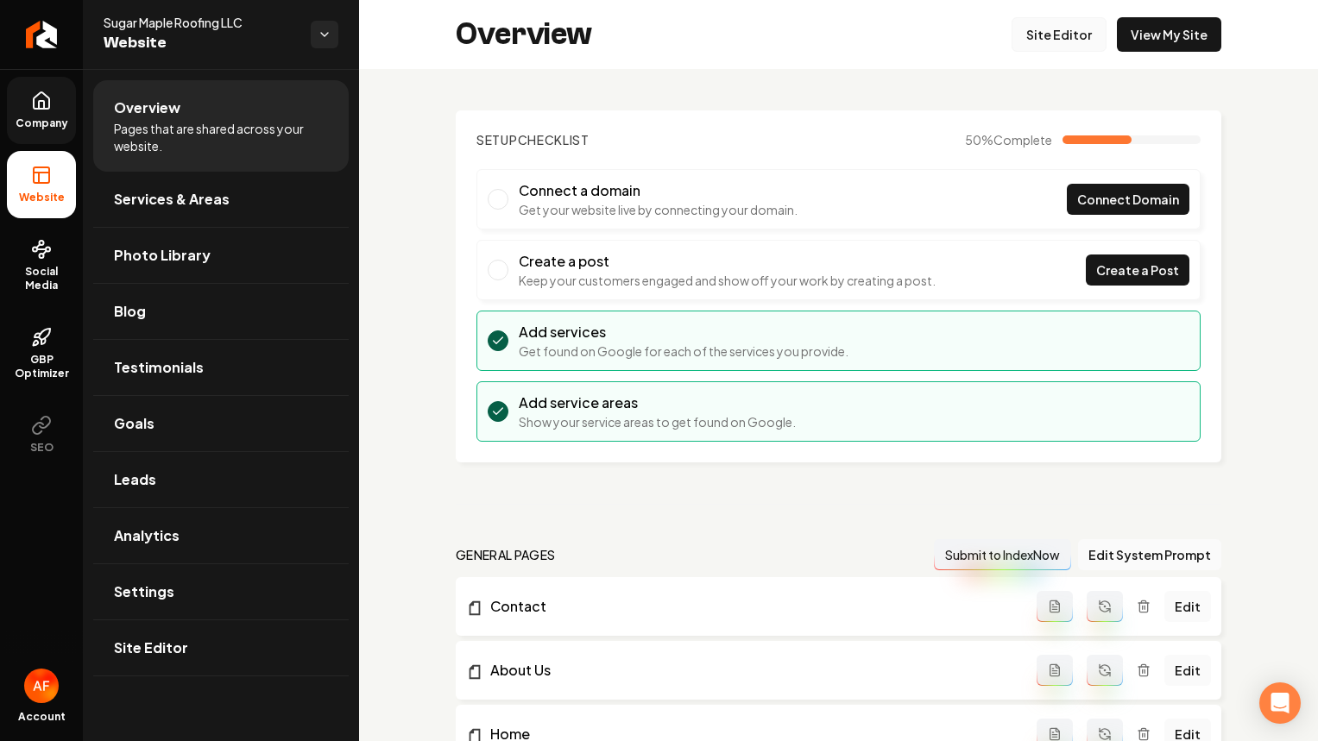
click at [1060, 35] on link "Site Editor" at bounding box center [1058, 34] width 95 height 35
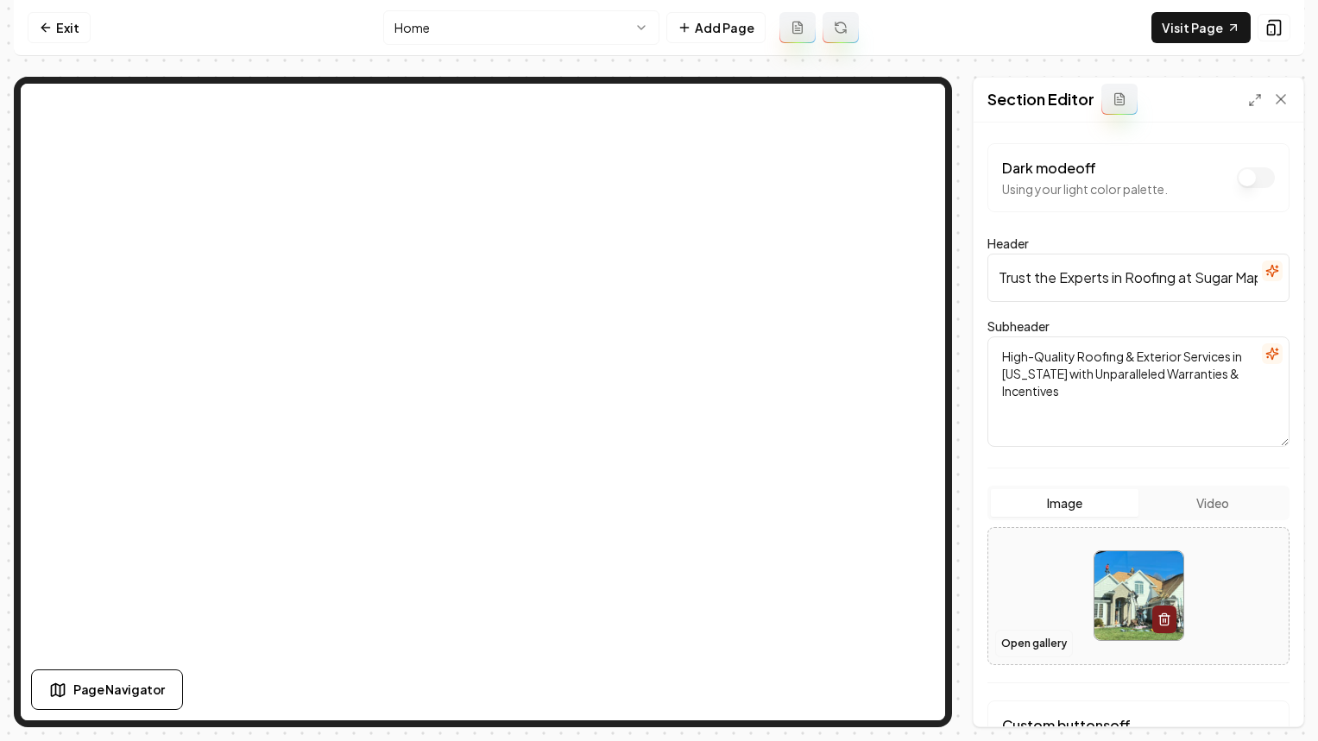
click at [1032, 642] on button "Open gallery" at bounding box center [1034, 644] width 78 height 28
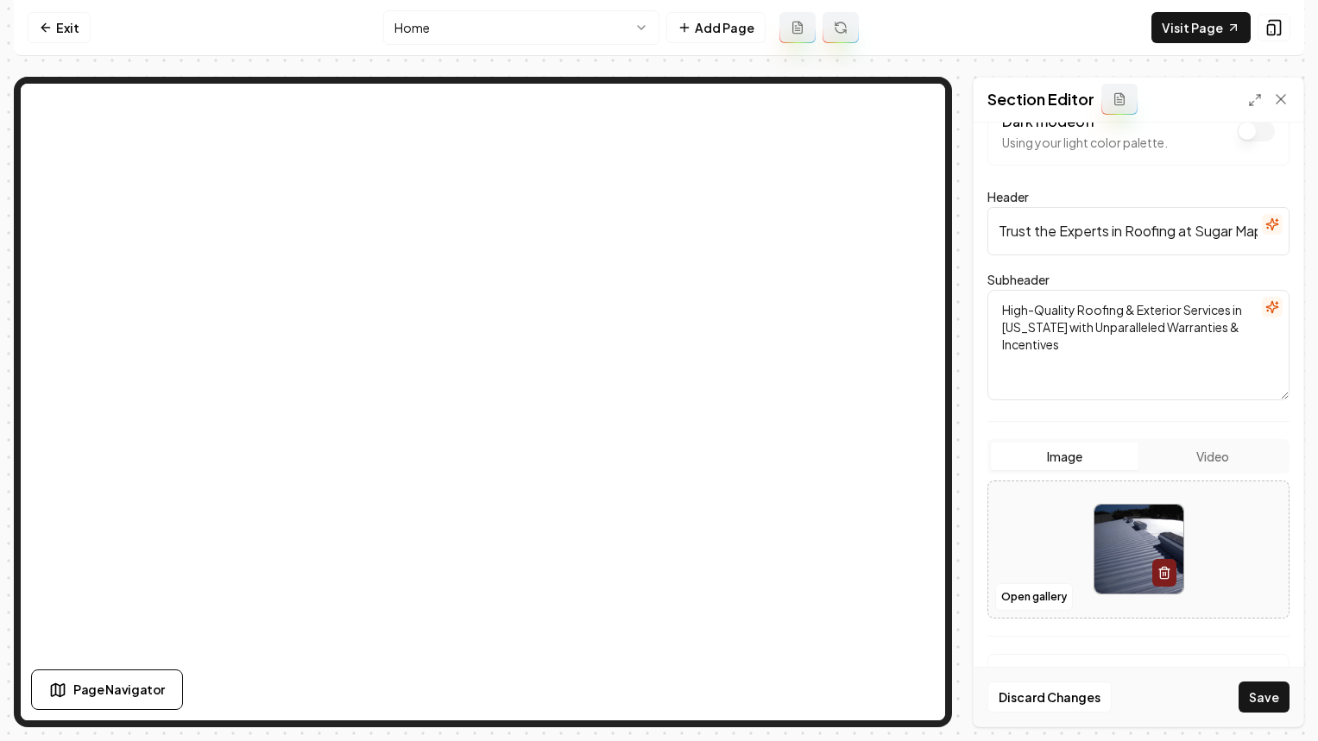
scroll to position [95, 0]
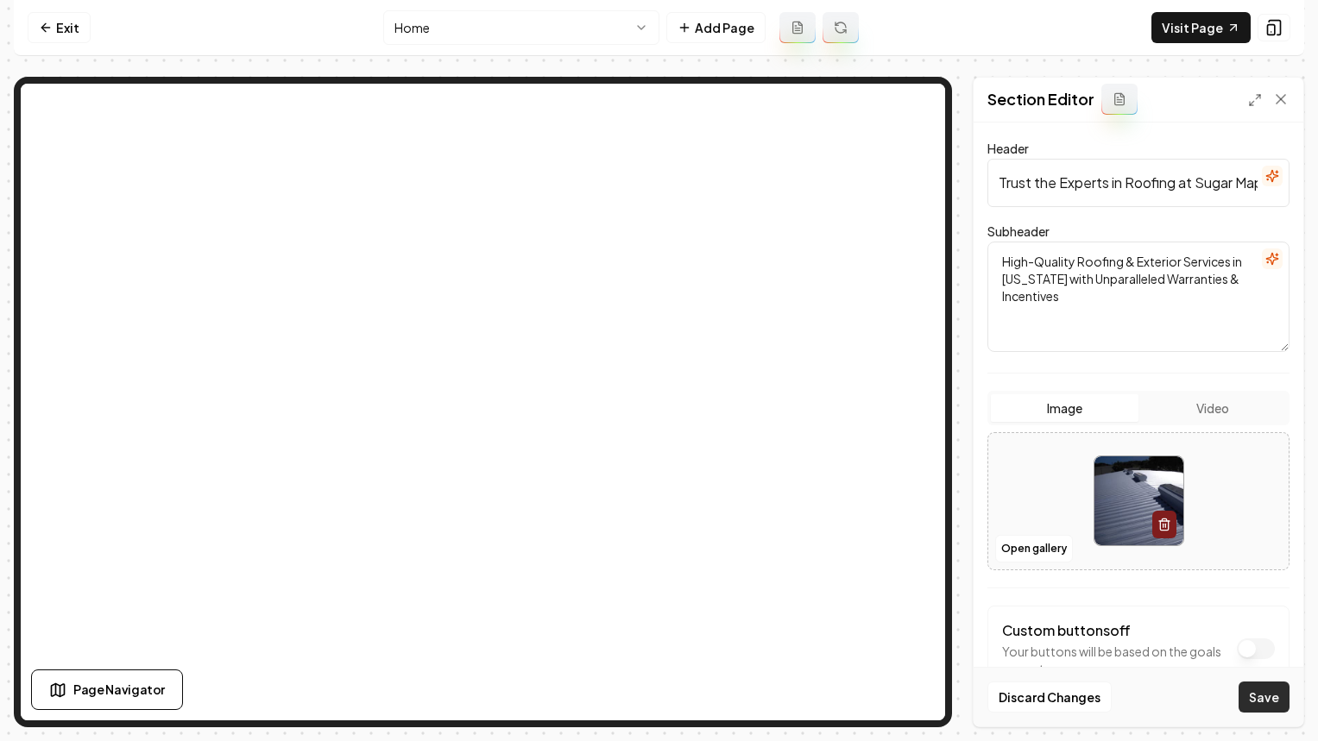
click at [1272, 701] on button "Save" at bounding box center [1263, 697] width 51 height 31
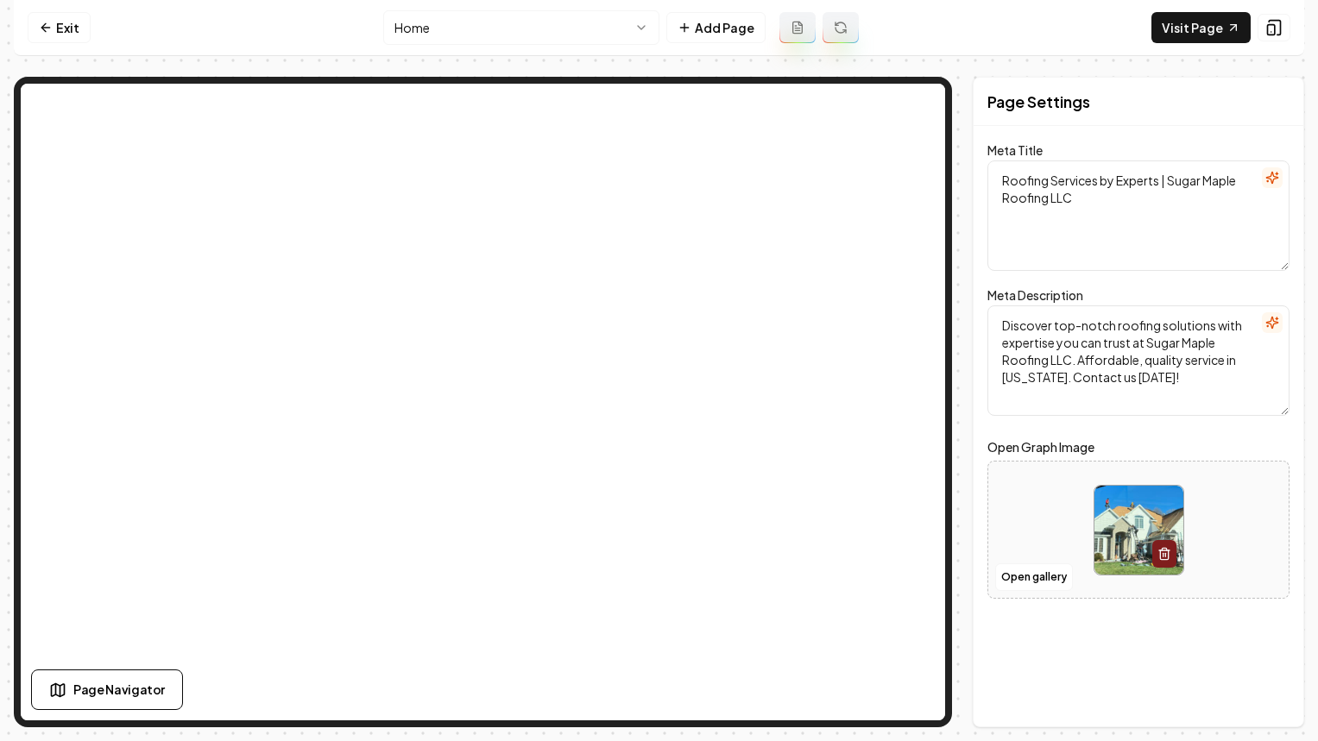
scroll to position [0, 0]
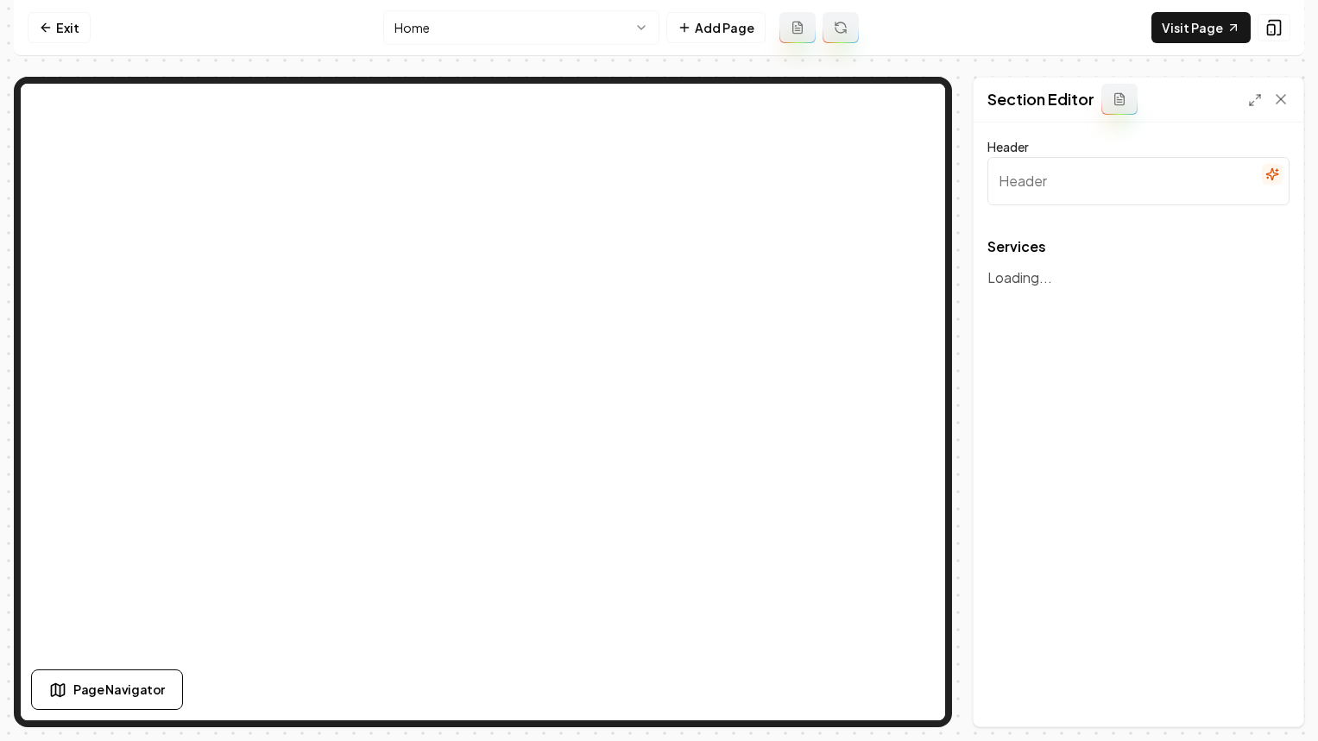
type input "Comprehensive Exterior Services"
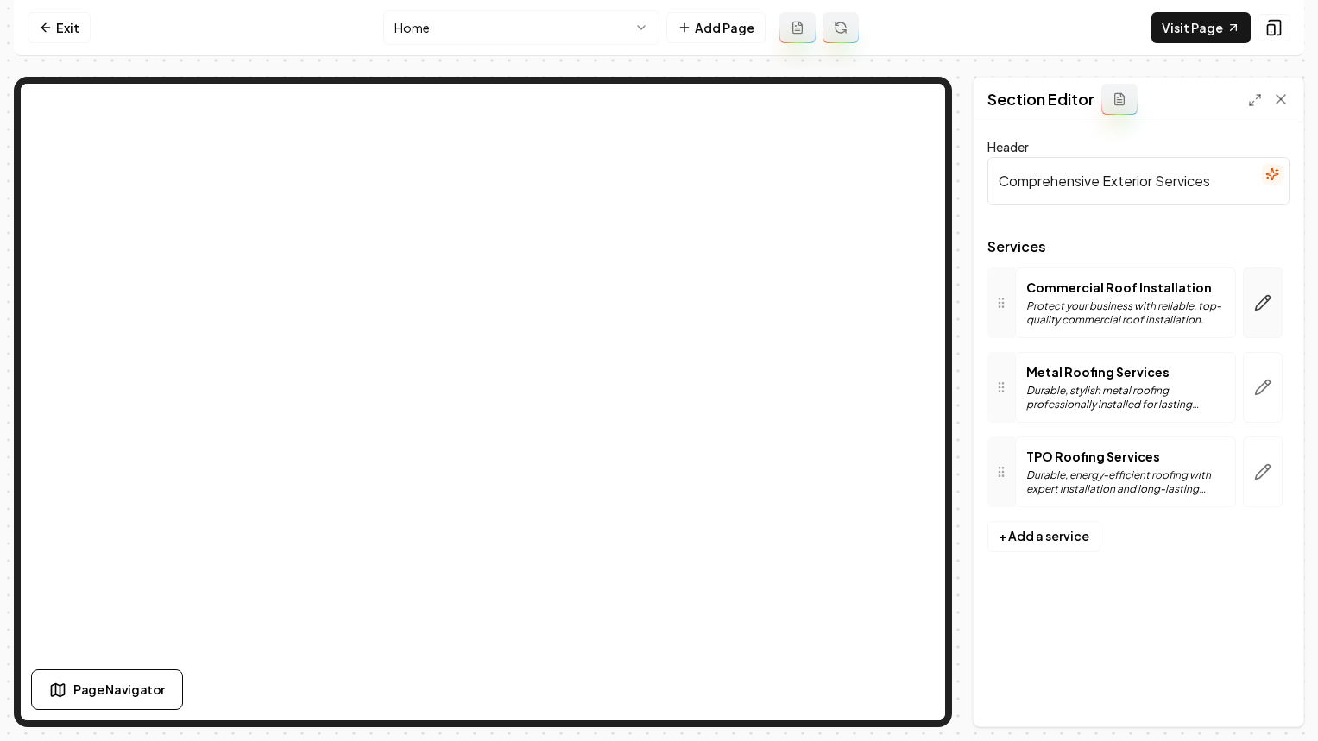
click at [1254, 301] on icon "button" at bounding box center [1262, 302] width 17 height 17
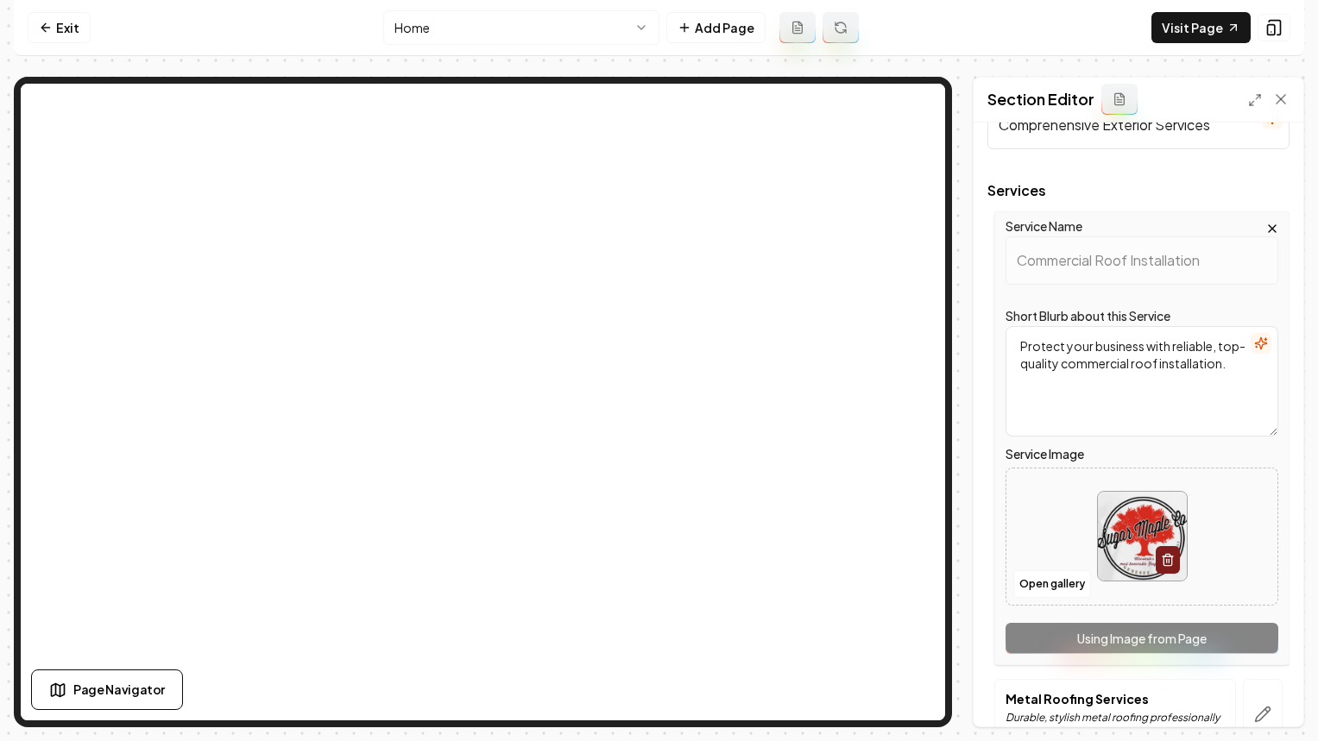
scroll to position [73, 0]
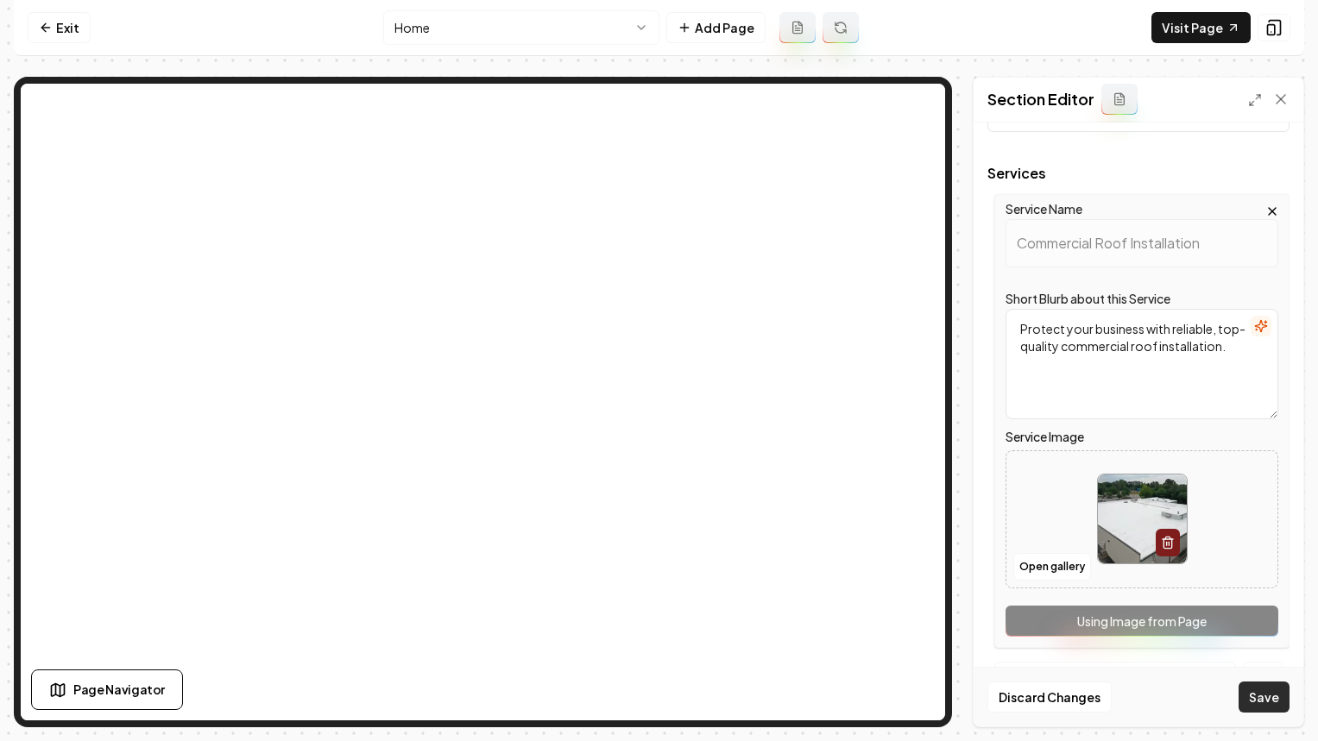
click at [1249, 704] on button "Save" at bounding box center [1263, 697] width 51 height 31
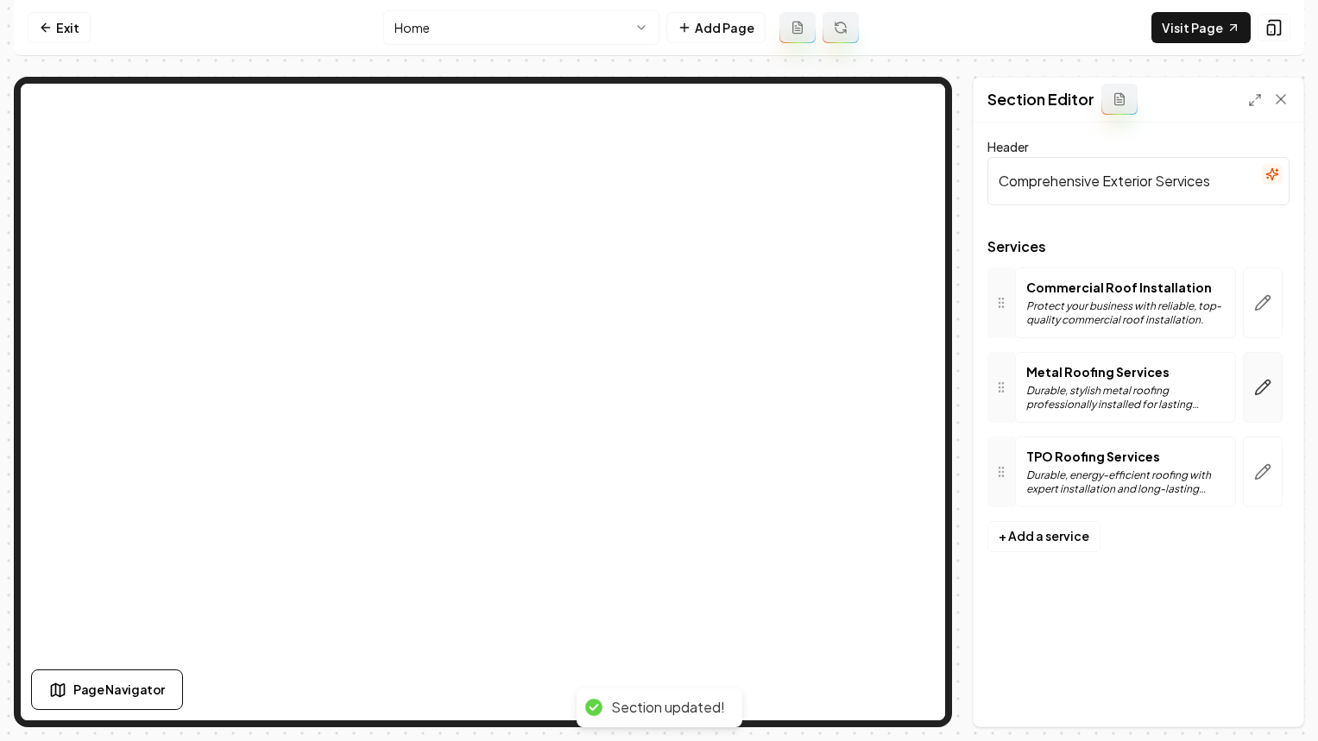
click at [1255, 382] on icon "button" at bounding box center [1262, 387] width 17 height 17
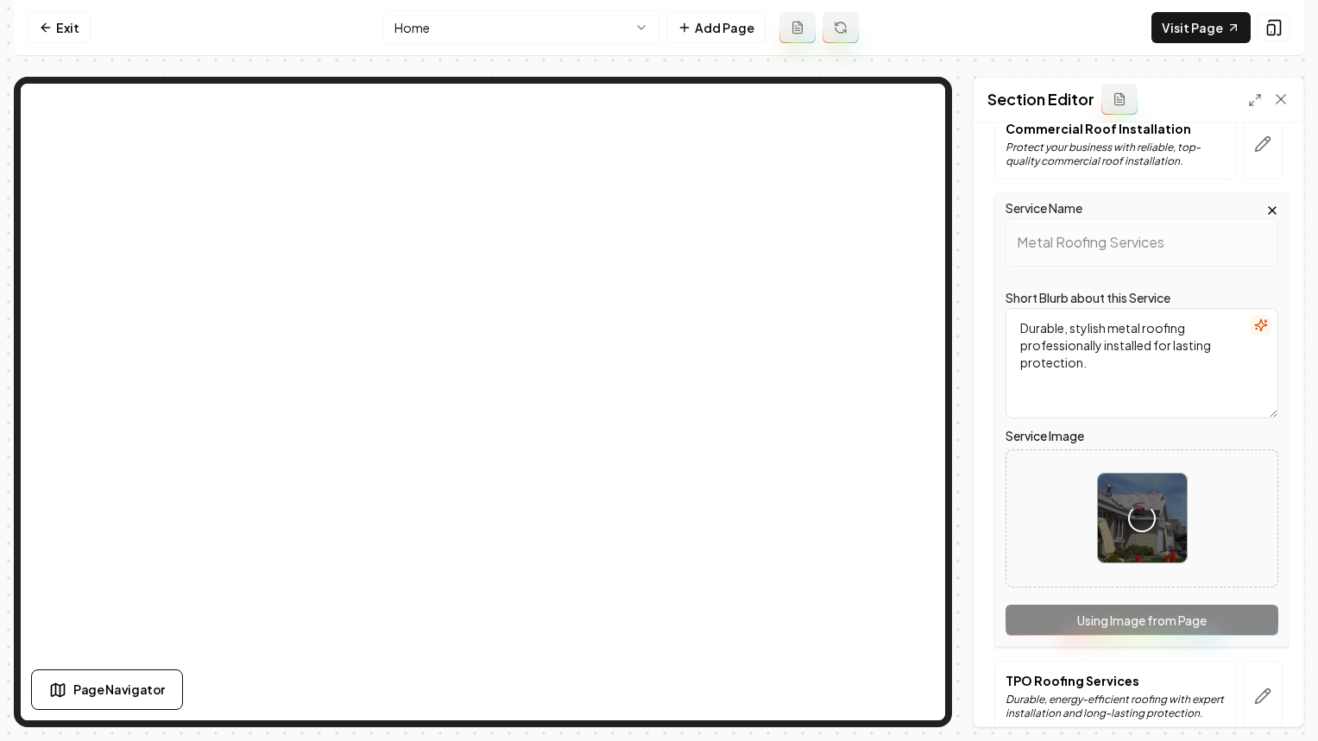
scroll to position [163, 0]
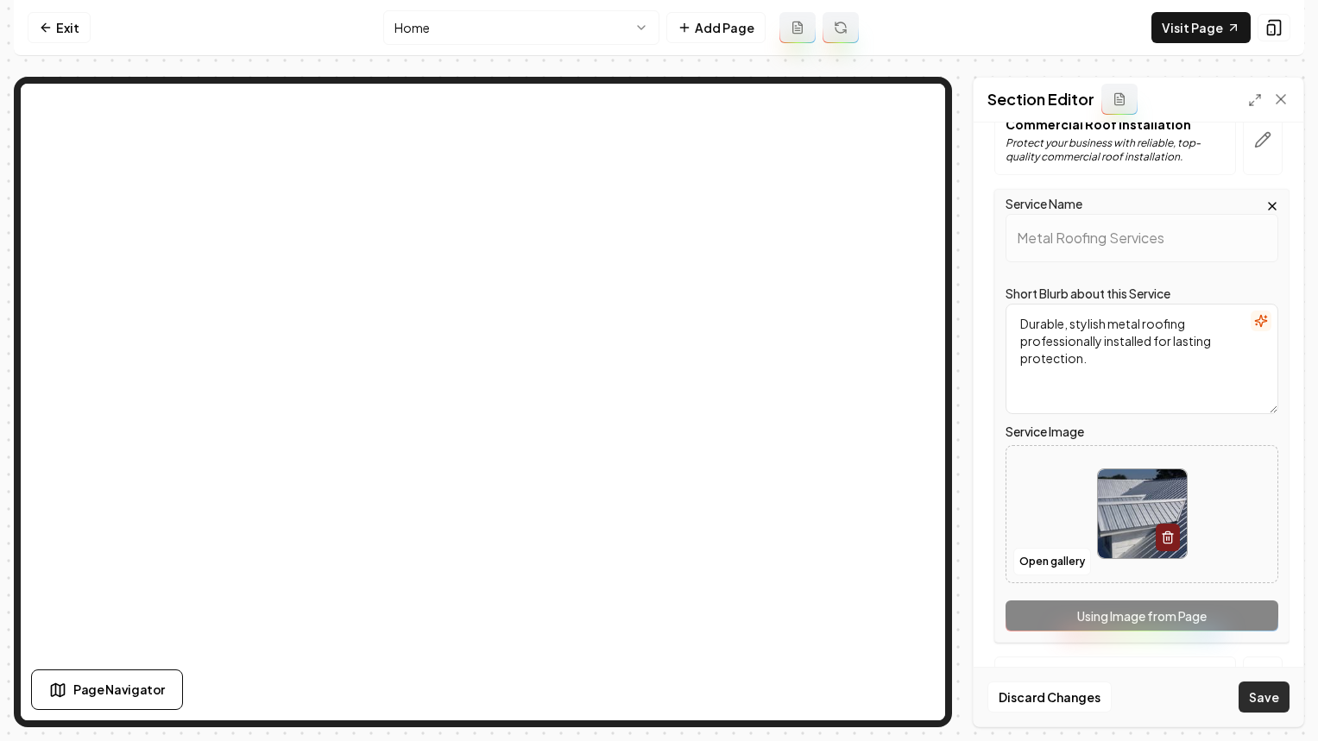
click at [1262, 701] on button "Save" at bounding box center [1263, 697] width 51 height 31
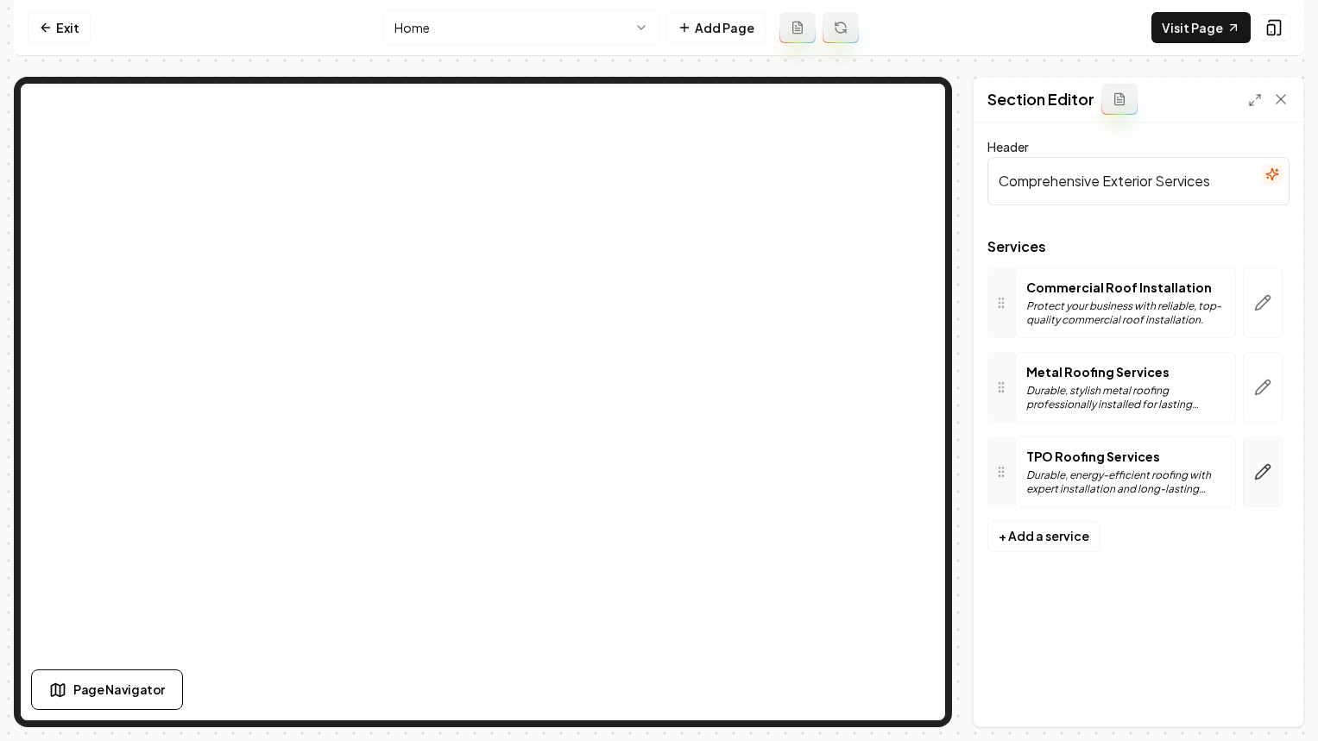
click at [1267, 478] on icon "button" at bounding box center [1262, 471] width 17 height 17
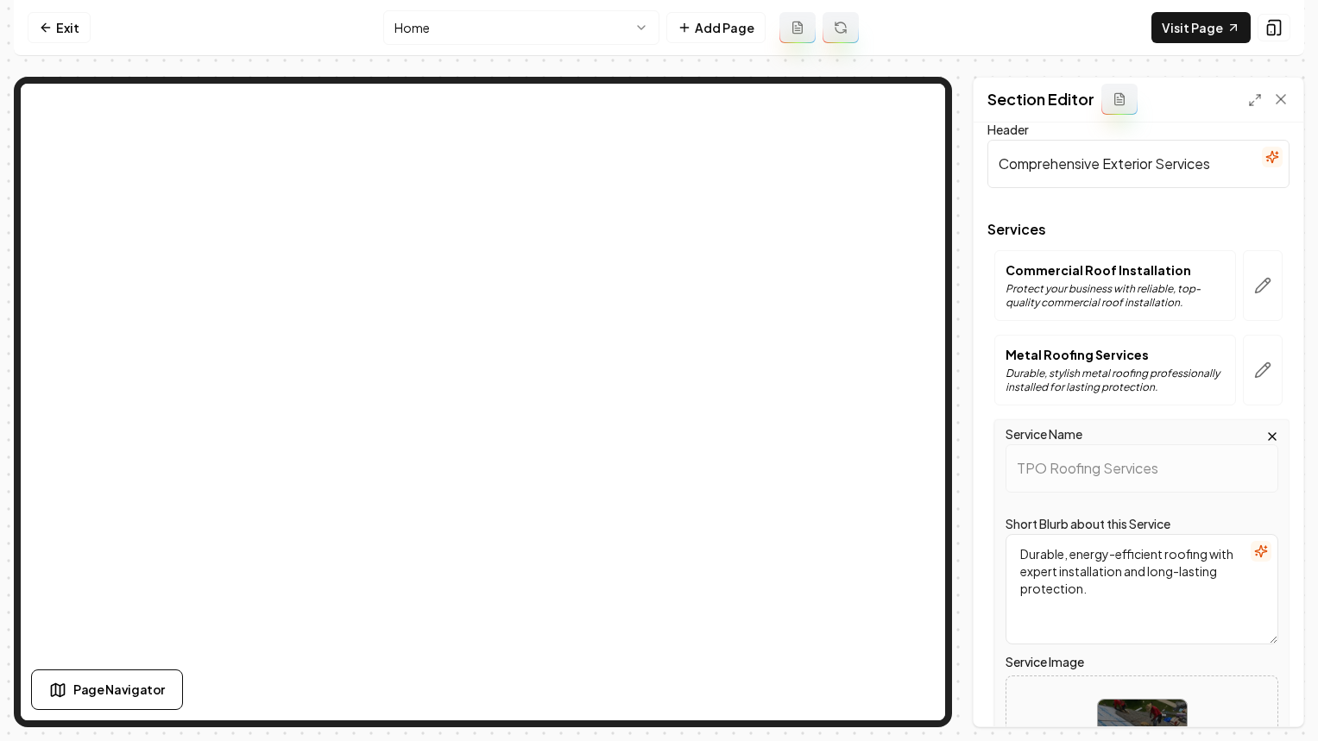
scroll to position [243, 0]
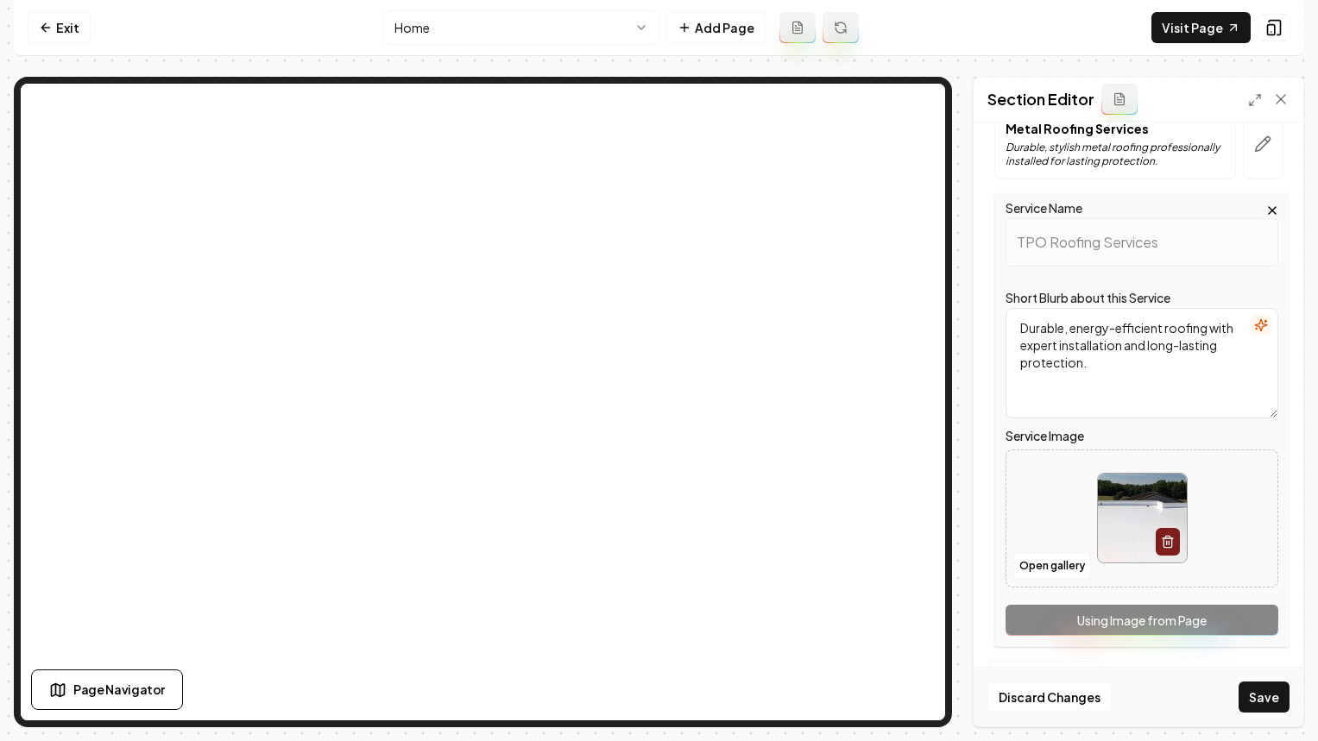
click at [1252, 680] on div "Discard Changes Save" at bounding box center [1138, 697] width 330 height 60
click at [1252, 692] on button "Save" at bounding box center [1263, 697] width 51 height 31
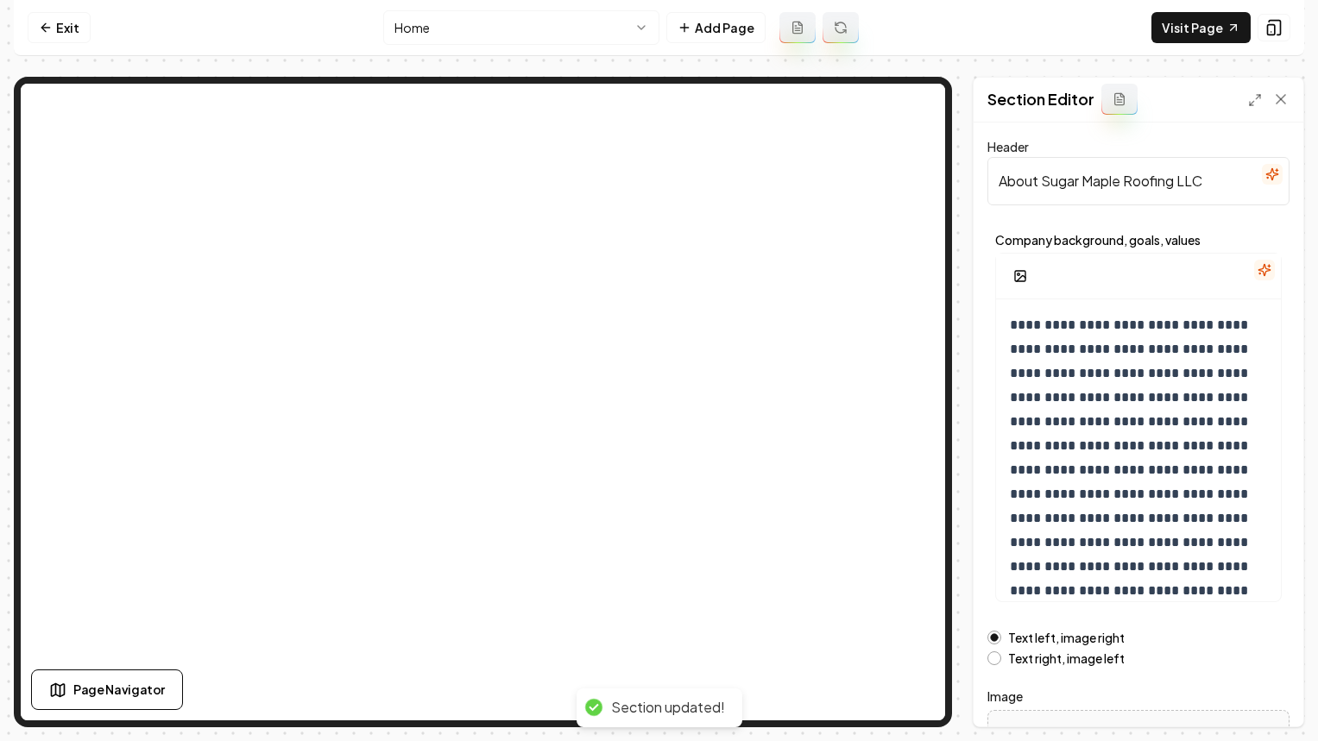
scroll to position [191, 0]
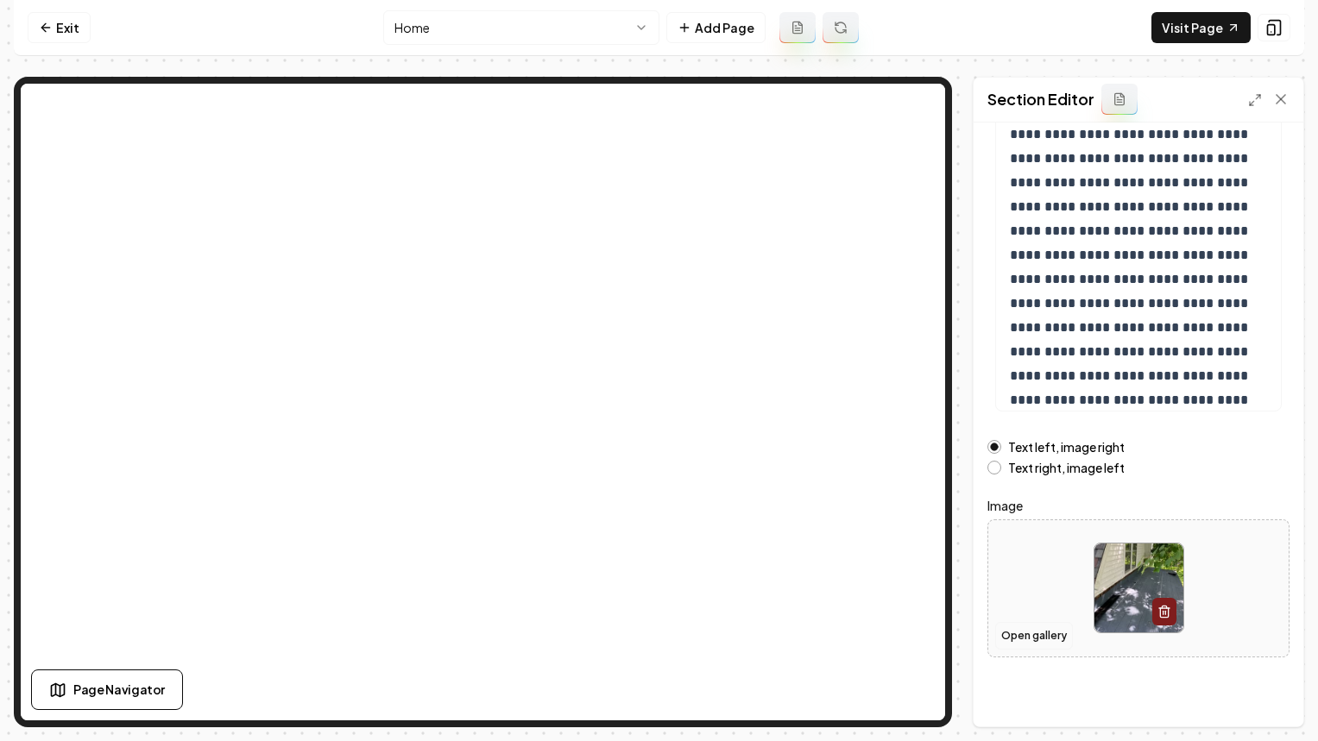
click at [1041, 633] on button "Open gallery" at bounding box center [1034, 636] width 78 height 28
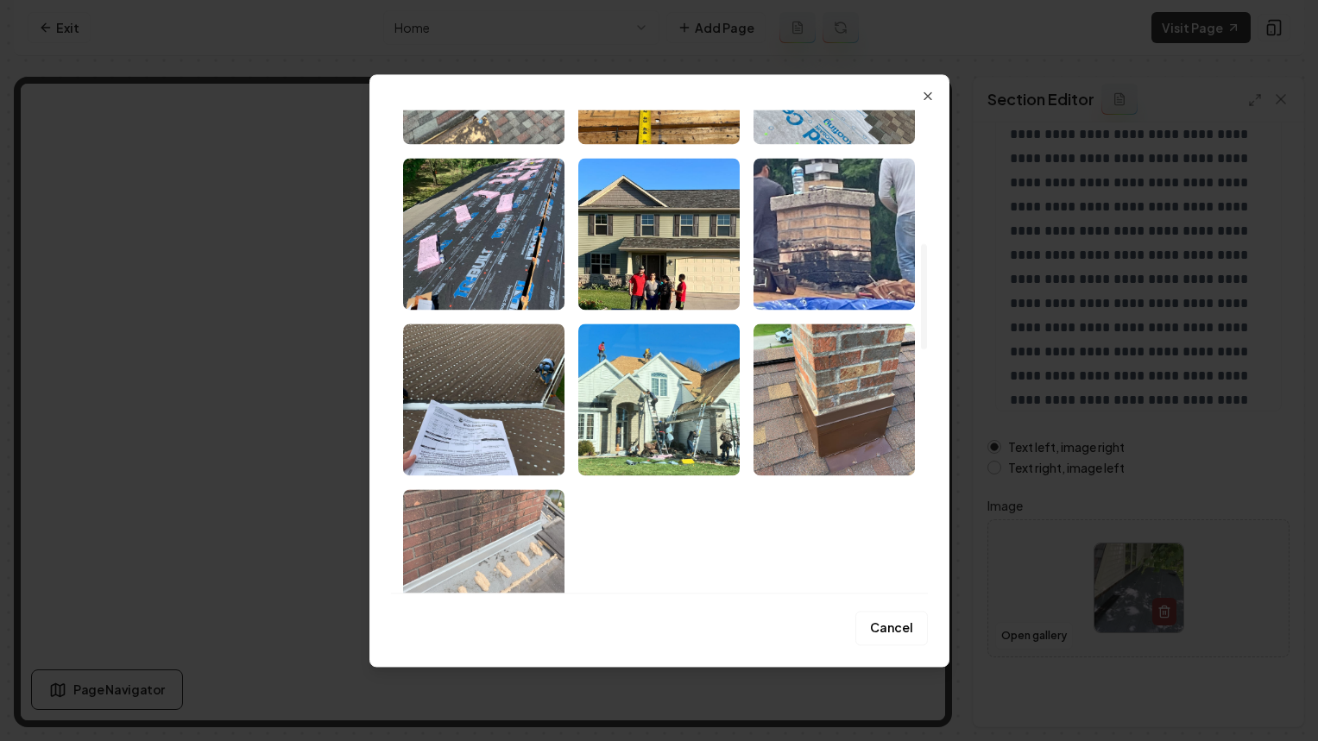
scroll to position [610, 0]
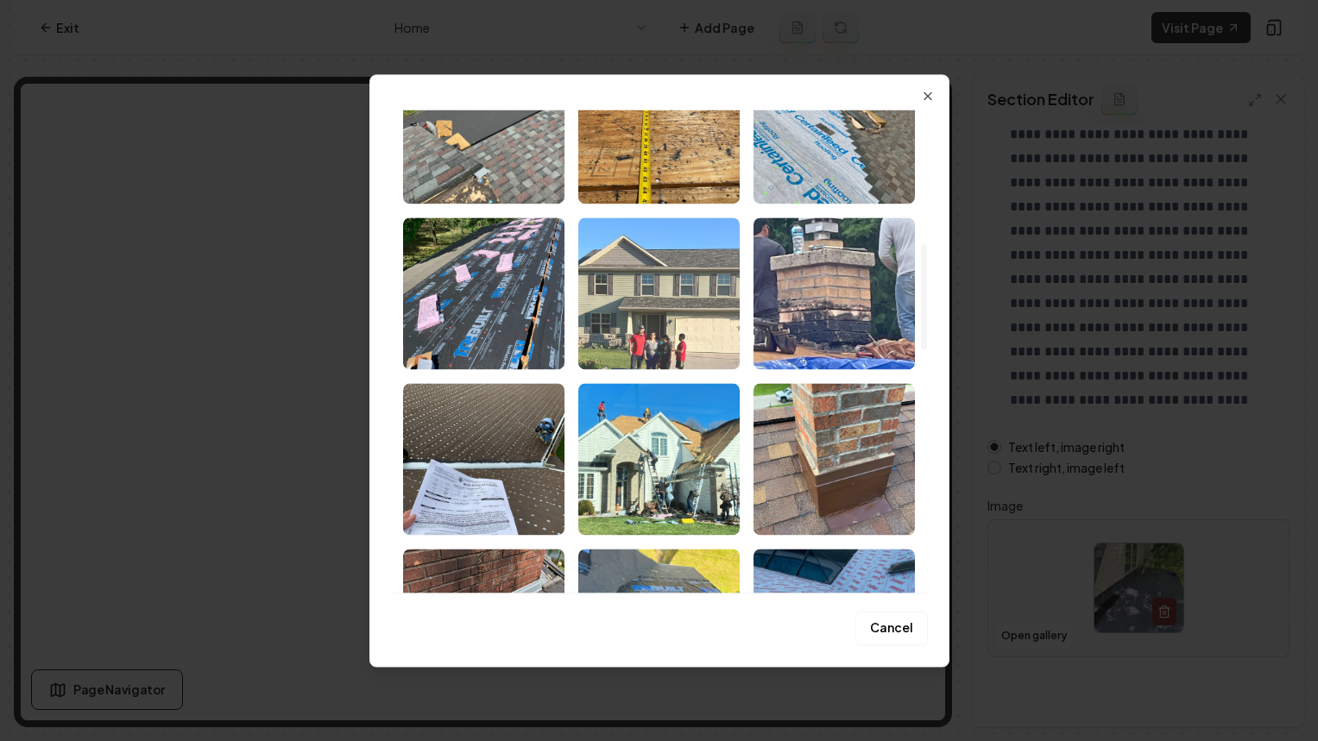
click at [659, 291] on img "Select image image_682e6bd7432c4764165e0076.jpeg" at bounding box center [658, 293] width 161 height 152
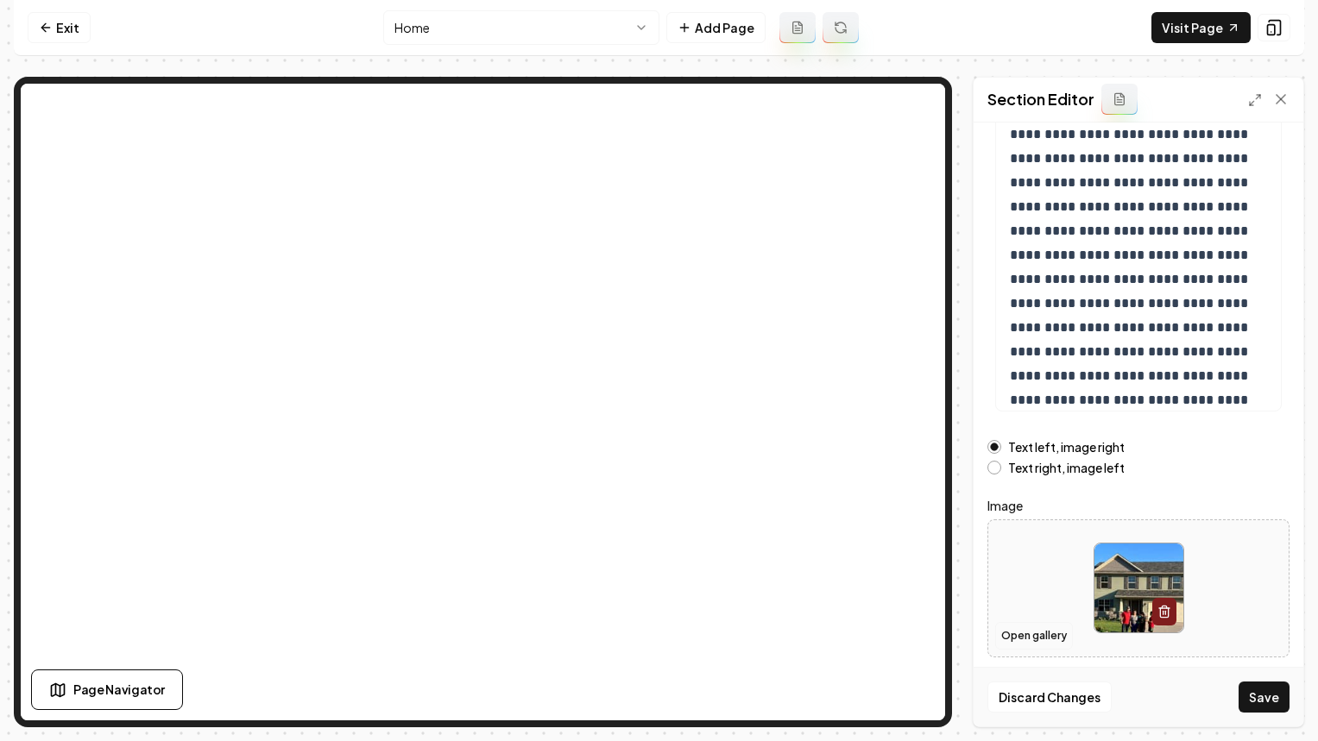
click at [1020, 645] on button "Open gallery" at bounding box center [1034, 636] width 78 height 28
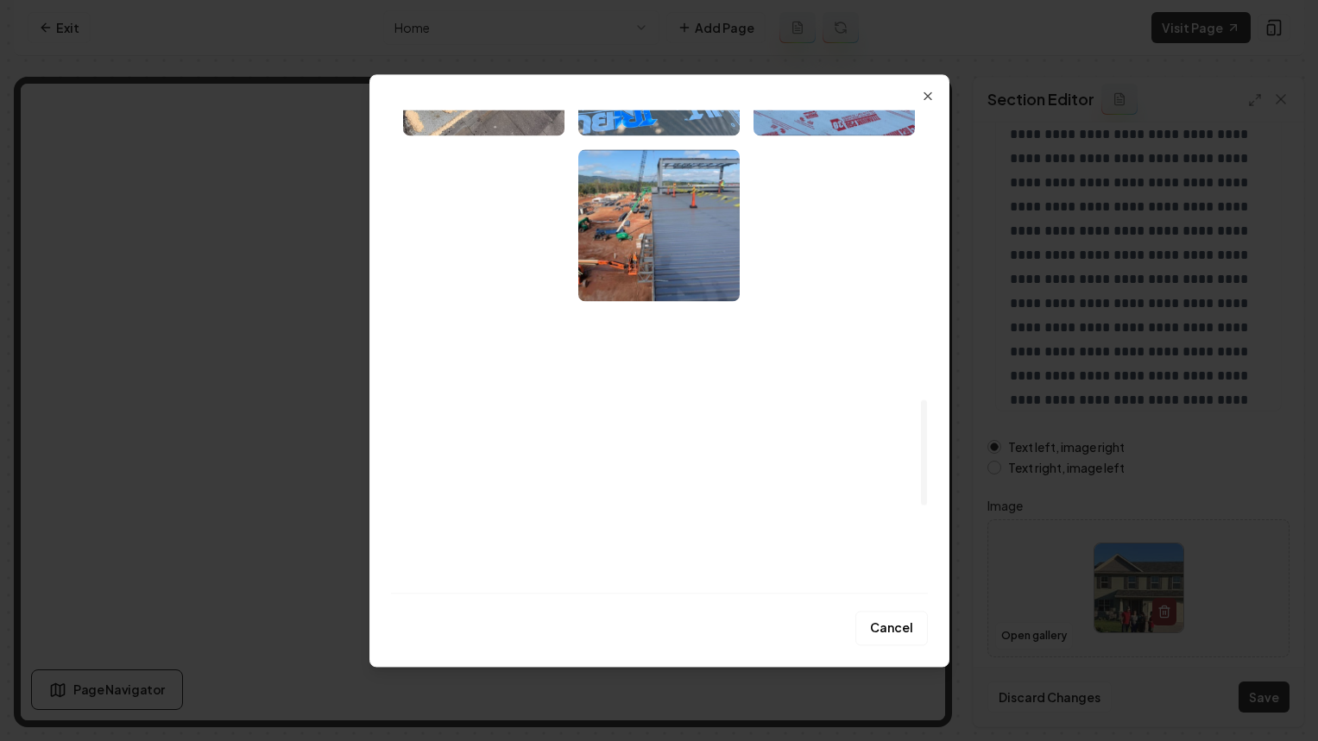
scroll to position [1323, 0]
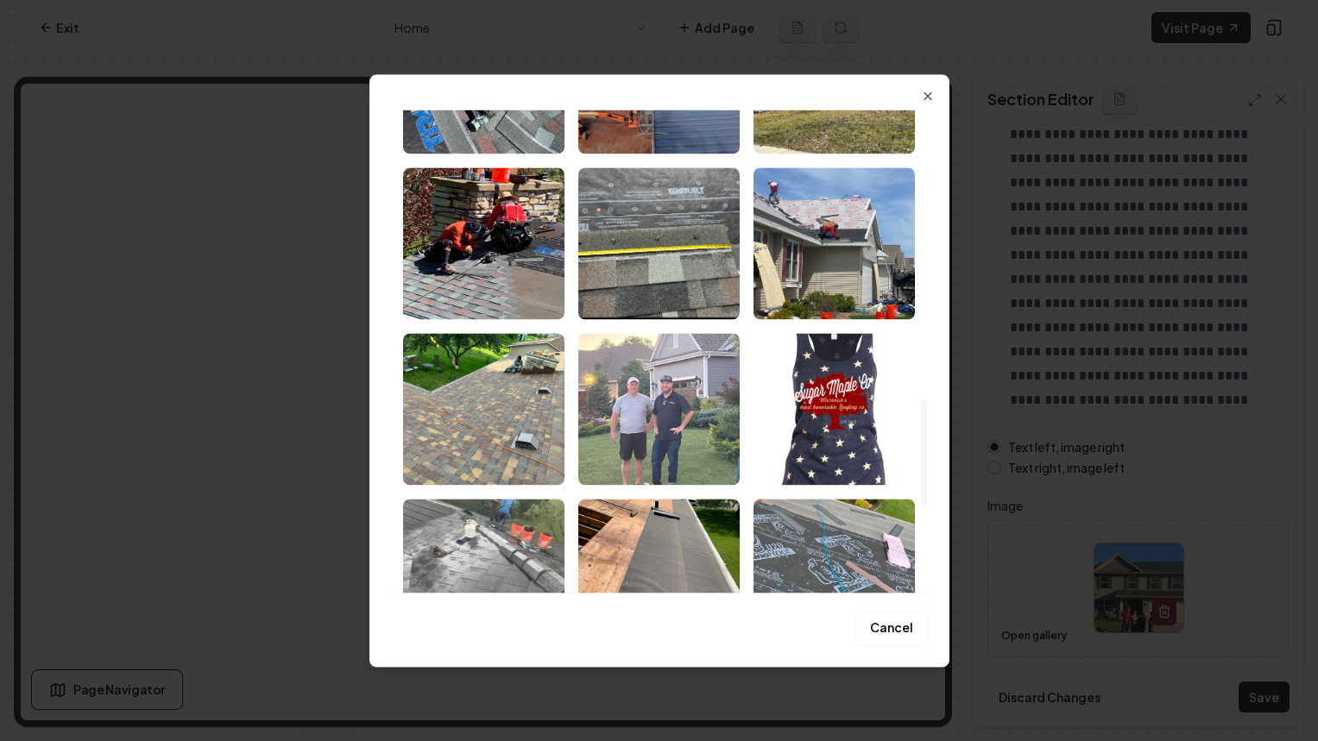
click at [664, 381] on img "Select image image_682e6bd7432c4764165dfeb2.jpeg" at bounding box center [658, 409] width 161 height 152
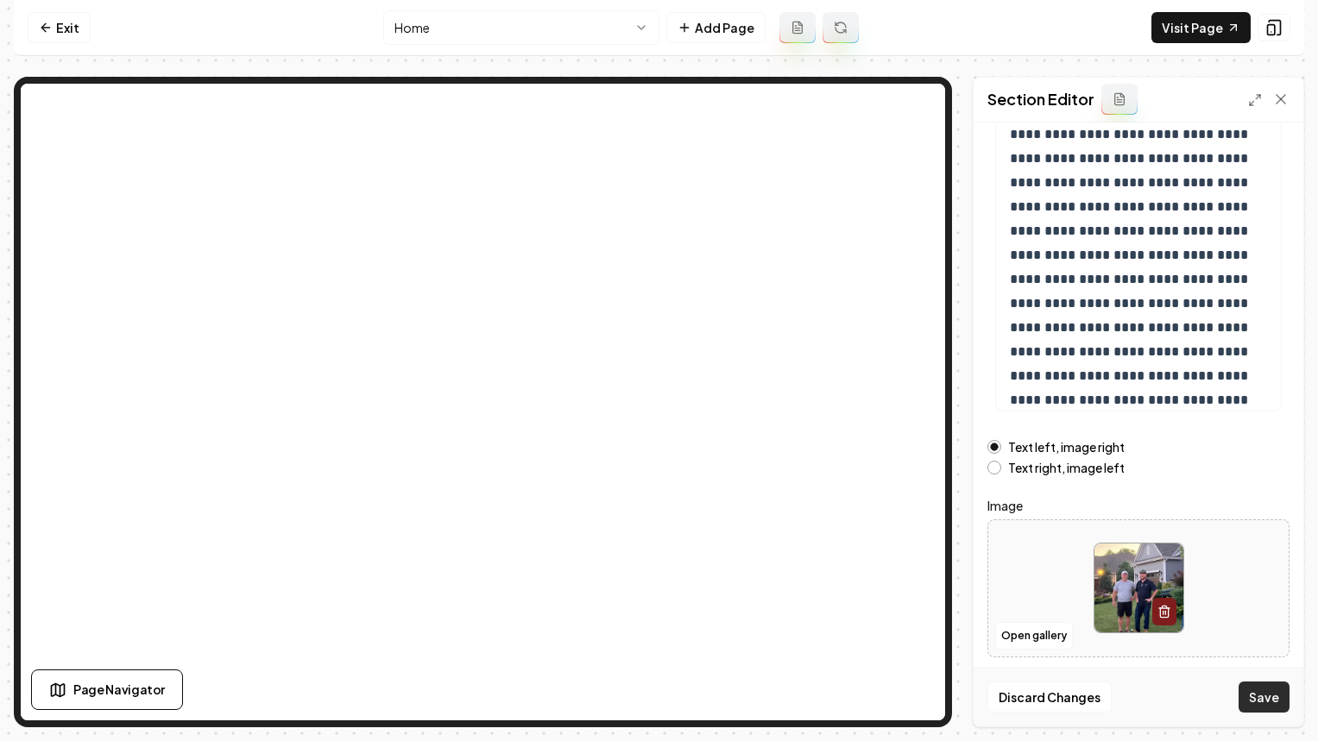
click at [1266, 712] on button "Save" at bounding box center [1263, 697] width 51 height 31
click at [1205, 32] on link "Visit Page" at bounding box center [1200, 27] width 99 height 31
